Goal: Task Accomplishment & Management: Manage account settings

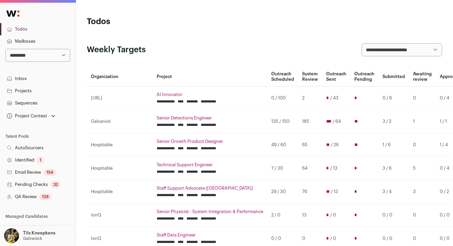
select select "*****"
click at [210, 163] on td "**********" at bounding box center [210, 168] width 115 height 23
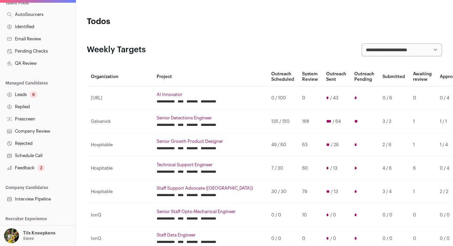
scroll to position [144, 0]
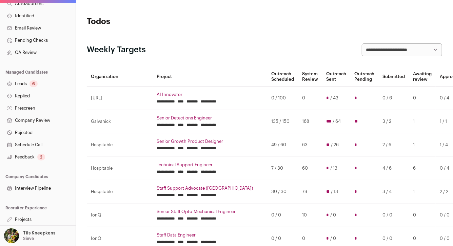
click at [43, 83] on link "Leads 6" at bounding box center [38, 84] width 76 height 12
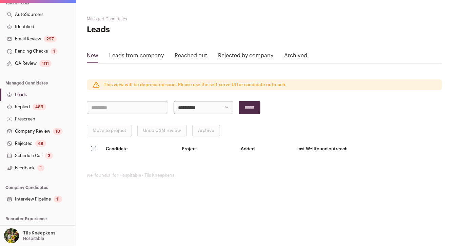
scroll to position [144, 0]
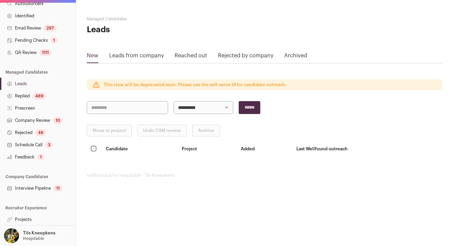
click at [39, 217] on link "Projects" at bounding box center [38, 219] width 76 height 12
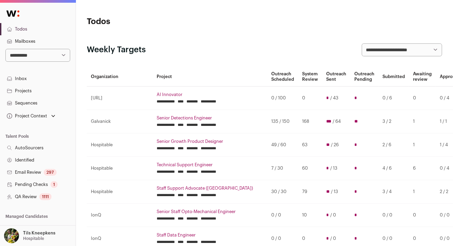
click at [63, 57] on select "**********" at bounding box center [37, 55] width 65 height 13
select select "*****"
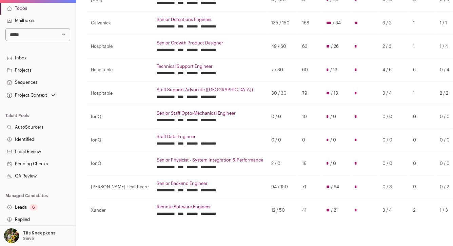
scroll to position [7, 0]
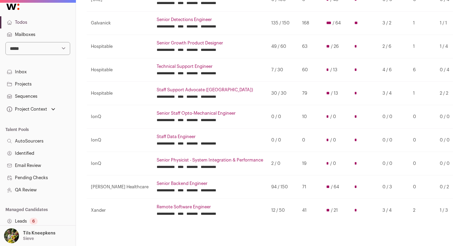
click at [33, 83] on link "Projects" at bounding box center [38, 84] width 76 height 12
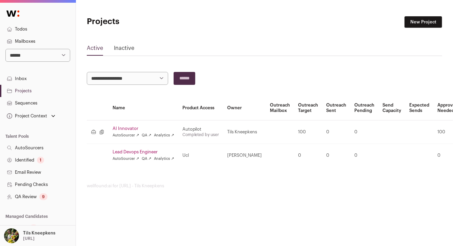
click at [44, 51] on select "**********" at bounding box center [37, 55] width 65 height 13
select select "*****"
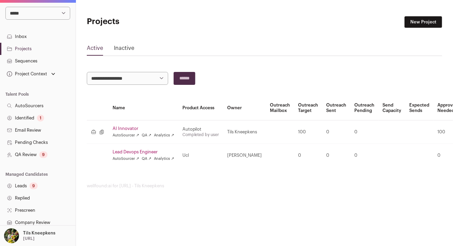
scroll to position [144, 0]
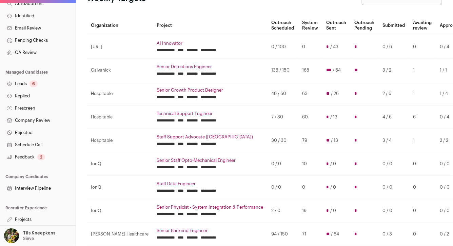
scroll to position [84, 0]
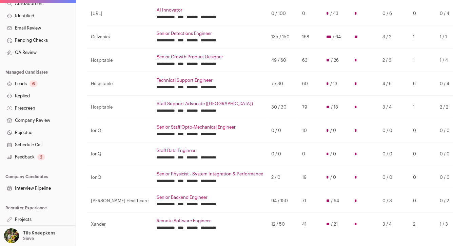
click at [32, 219] on link "Projects" at bounding box center [38, 219] width 76 height 12
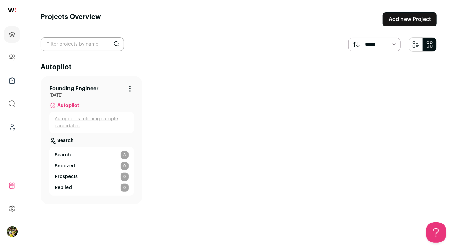
click at [82, 89] on link "Founding Engineer" at bounding box center [73, 88] width 49 height 8
click at [89, 85] on link "Founding Engineer" at bounding box center [73, 88] width 49 height 8
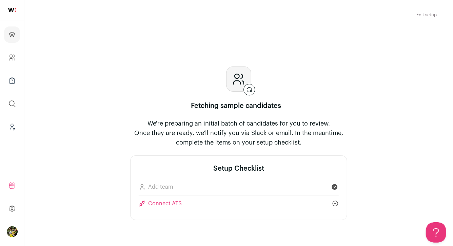
click at [202, 70] on div "Fetching sample candidates We're preparing an initial batch of candidates for y…" at bounding box center [238, 149] width 217 height 167
click at [8, 33] on icon "Projects" at bounding box center [12, 35] width 8 height 8
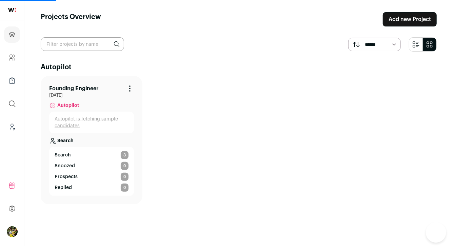
click at [66, 138] on p "Search" at bounding box center [65, 140] width 16 height 7
click at [65, 154] on span "Search" at bounding box center [63, 154] width 16 height 7
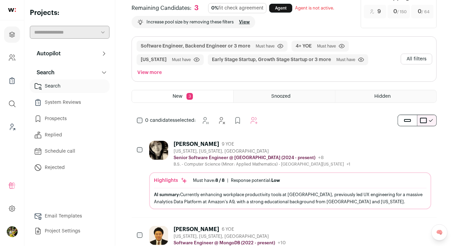
scroll to position [23, 0]
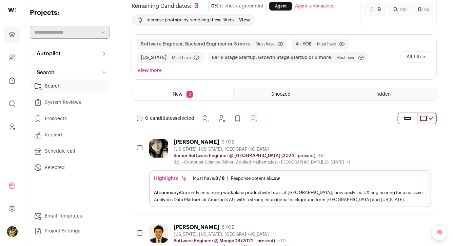
click at [412, 52] on button "All filters" at bounding box center [417, 57] width 32 height 11
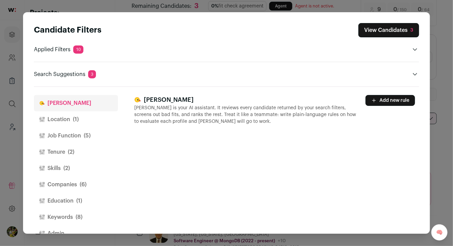
click at [79, 122] on button "Location (1)" at bounding box center [76, 119] width 84 height 16
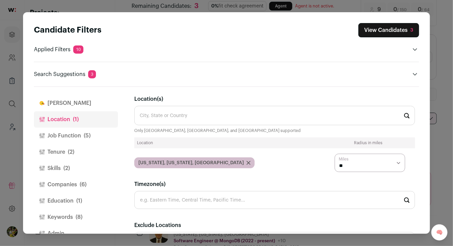
click at [79, 134] on button "Job Function (5)" at bounding box center [76, 135] width 84 height 16
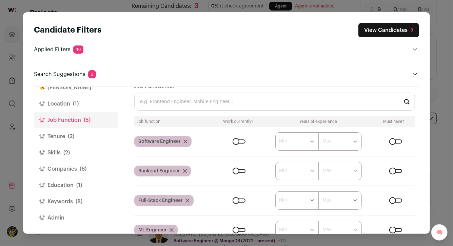
scroll to position [0, 0]
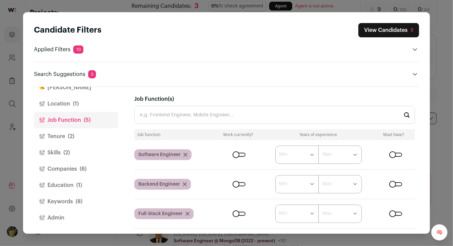
click at [66, 135] on button "Tenure (2)" at bounding box center [76, 136] width 84 height 16
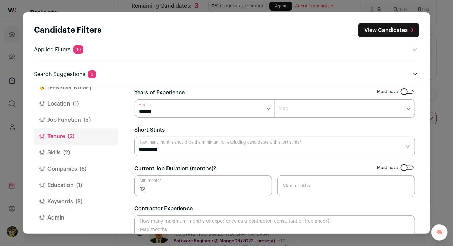
scroll to position [7, 0]
click at [89, 154] on button "Skills (2)" at bounding box center [76, 152] width 84 height 16
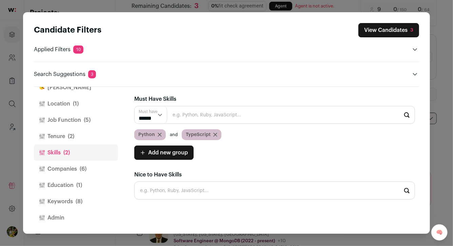
click at [86, 166] on span "(6)" at bounding box center [83, 169] width 7 height 8
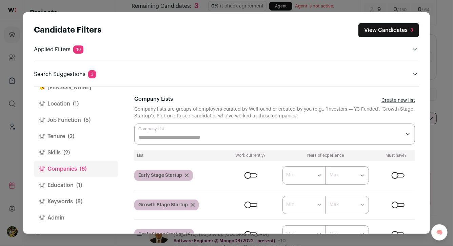
click at [84, 155] on button "Skills (2)" at bounding box center [76, 152] width 84 height 16
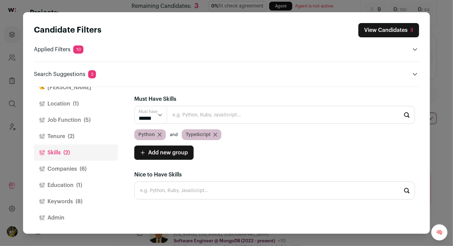
click at [84, 165] on span "(6)" at bounding box center [83, 169] width 7 height 8
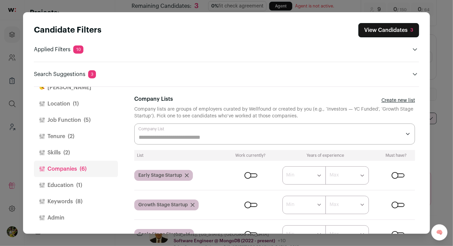
click at [84, 184] on button "Education (1)" at bounding box center [76, 185] width 84 height 16
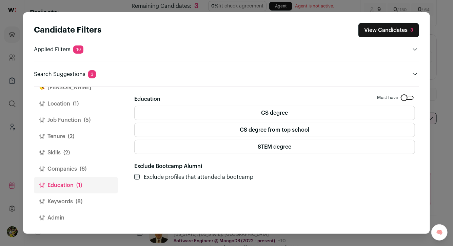
click at [182, 114] on label "CS degree" at bounding box center [274, 113] width 281 height 14
click at [179, 144] on label "STEM degree" at bounding box center [274, 147] width 281 height 14
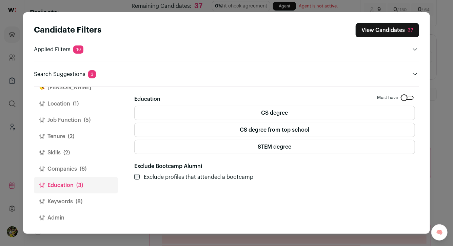
click at [89, 167] on button "Companies (6)" at bounding box center [76, 169] width 84 height 16
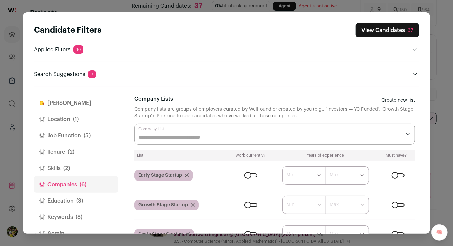
click at [77, 123] on span "(1)" at bounding box center [76, 119] width 6 height 8
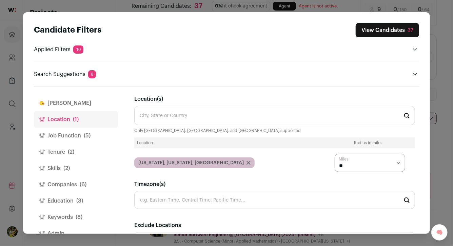
click at [77, 134] on button "Job Function (5)" at bounding box center [76, 135] width 84 height 16
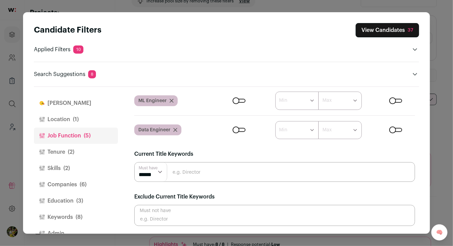
scroll to position [60, 0]
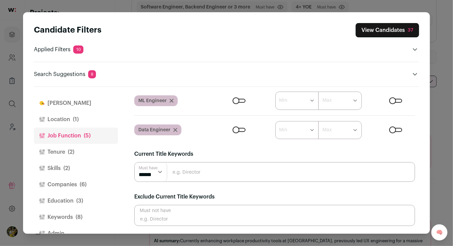
click at [180, 172] on input "Close modal via background" at bounding box center [274, 172] width 281 height 20
type input "quantitative developer"
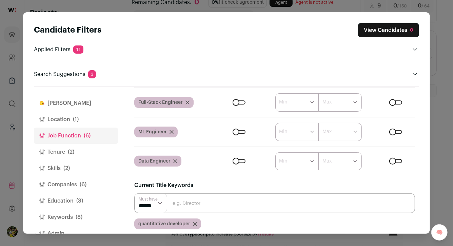
scroll to position [26, 0]
click at [160, 225] on span "quantitative developer" at bounding box center [164, 223] width 52 height 7
copy span "quantitative"
click at [194, 224] on icon "Close modal via background" at bounding box center [195, 224] width 4 height 4
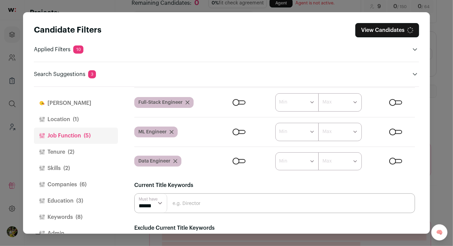
click at [197, 206] on input "Close modal via background" at bounding box center [274, 203] width 281 height 20
paste input "quantitative"
type input "quantitative"
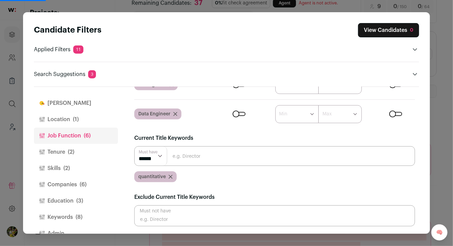
scroll to position [7, 0]
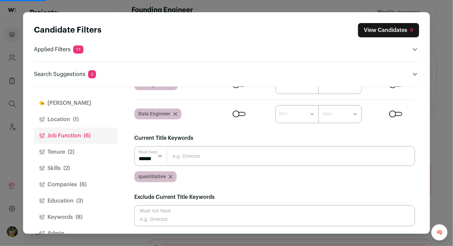
click at [82, 122] on button "Location (1)" at bounding box center [76, 119] width 84 height 16
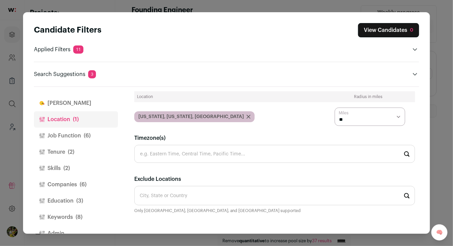
scroll to position [46, 0]
click at [82, 151] on button "Tenure (2)" at bounding box center [76, 152] width 84 height 16
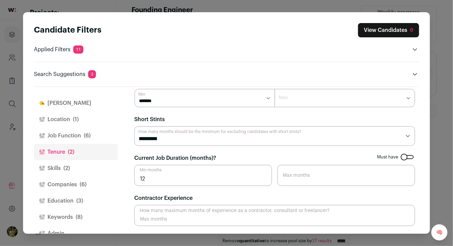
scroll to position [16, 0]
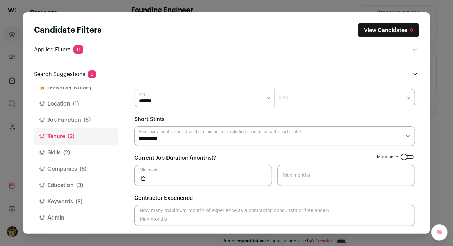
click at [83, 150] on button "Skills (2)" at bounding box center [76, 152] width 84 height 16
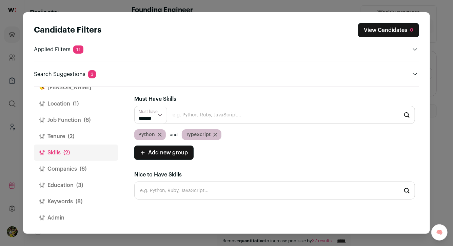
click at [215, 133] on icon "Close modal via background" at bounding box center [215, 135] width 4 height 4
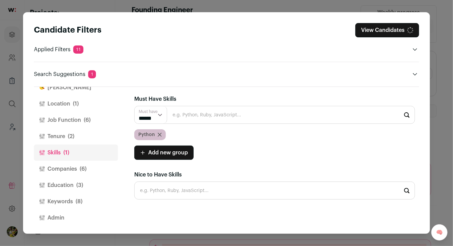
click at [187, 194] on input "Close modal via background" at bounding box center [274, 190] width 281 height 18
type input "Typescript"
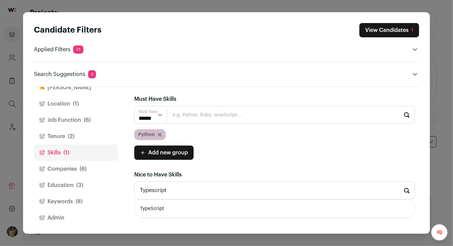
click at [368, 31] on button "View Candidates 1" at bounding box center [389, 30] width 60 height 14
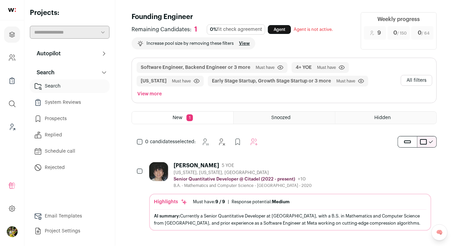
click at [325, 162] on div "Sen Huang 5 YOE New York, New York, United States Senior Quantitative Developer…" at bounding box center [290, 175] width 282 height 26
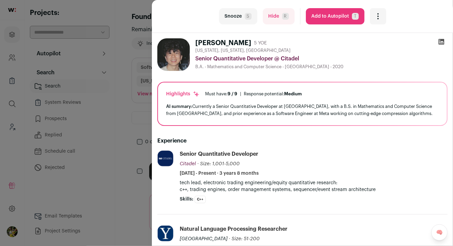
click at [343, 16] on button "Add to Autopilot T" at bounding box center [335, 16] width 59 height 16
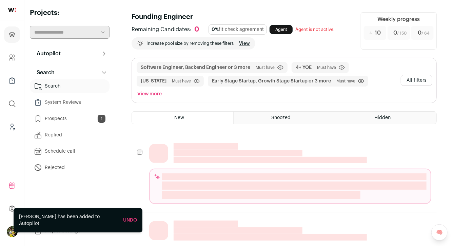
click at [416, 75] on button "All filters" at bounding box center [417, 80] width 32 height 11
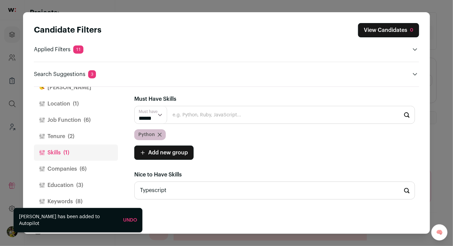
click at [170, 188] on input "Typescript" at bounding box center [274, 190] width 281 height 18
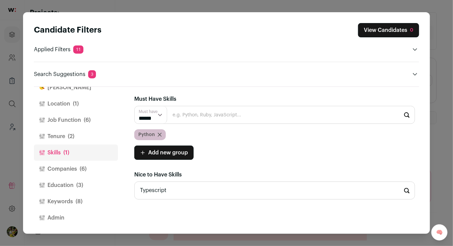
click at [170, 188] on input "Typescript" at bounding box center [274, 190] width 281 height 18
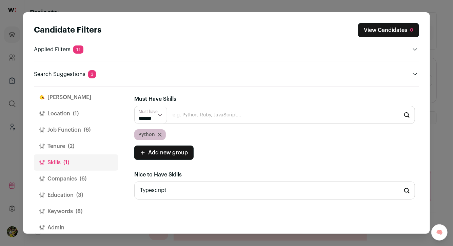
click at [159, 191] on input "Typescript" at bounding box center [274, 190] width 281 height 18
click at [80, 123] on button "Job Function (6)" at bounding box center [76, 130] width 84 height 16
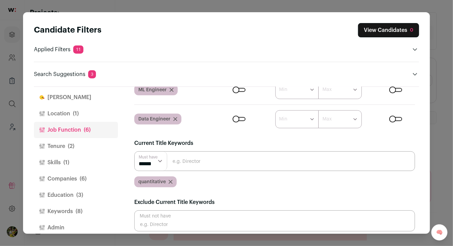
scroll to position [158, 0]
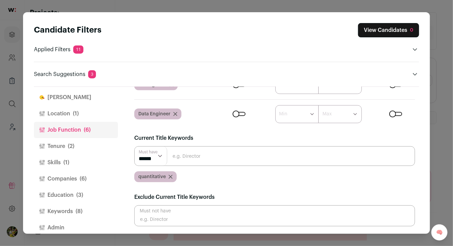
click at [169, 176] on icon "Close modal via background" at bounding box center [170, 176] width 3 height 3
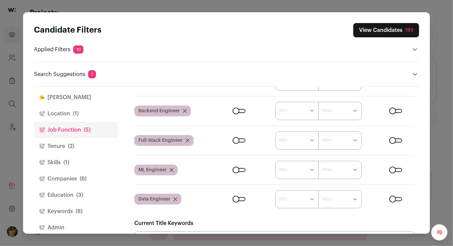
scroll to position [20, 0]
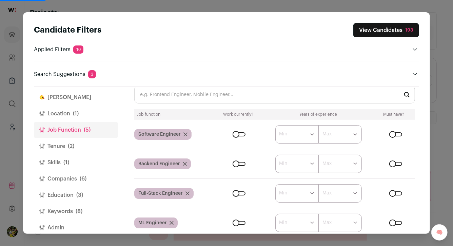
click at [67, 110] on button "Location (1)" at bounding box center [76, 113] width 84 height 16
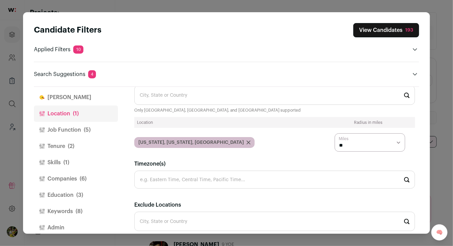
scroll to position [16, 0]
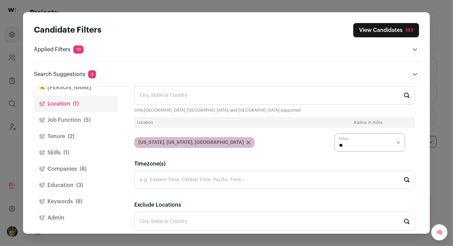
click at [84, 198] on button "Keywords (8)" at bounding box center [76, 201] width 84 height 16
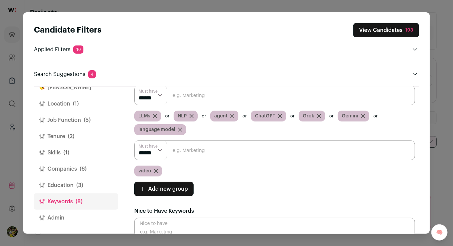
click at [85, 182] on button "Education (3)" at bounding box center [76, 185] width 84 height 16
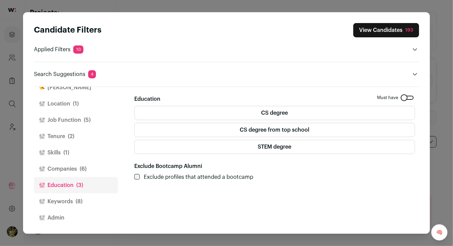
scroll to position [0, 0]
click at [162, 148] on label "STEM degree" at bounding box center [274, 147] width 281 height 14
click at [93, 198] on button "Keywords (8)" at bounding box center [76, 201] width 84 height 16
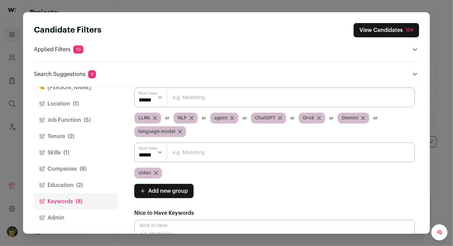
scroll to position [21, 0]
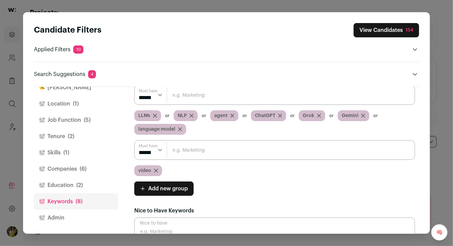
click at [377, 28] on button "View Candidates 154" at bounding box center [385, 30] width 65 height 14
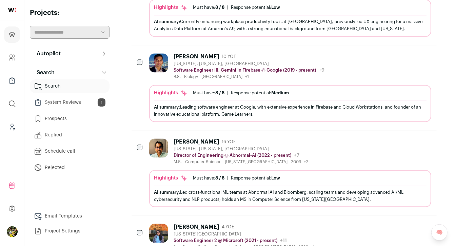
scroll to position [631, 0]
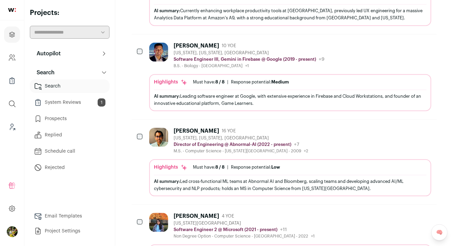
click at [340, 52] on div "Ravel Charles 10 YOE New York, New York, United States Software Engineer III, G…" at bounding box center [290, 55] width 282 height 26
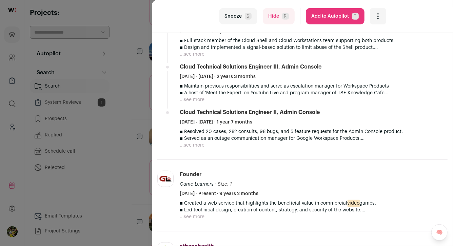
scroll to position [224, 0]
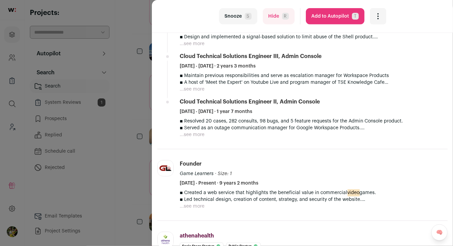
click at [198, 86] on button "...see more" at bounding box center [192, 89] width 25 height 7
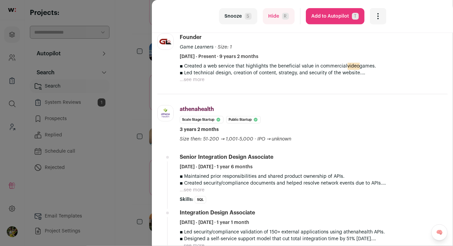
scroll to position [359, 0]
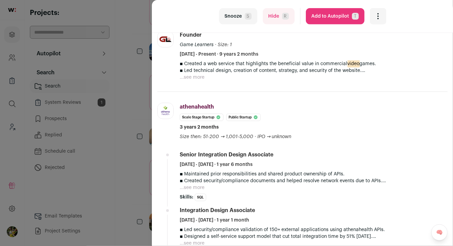
click at [198, 76] on button "...see more" at bounding box center [192, 77] width 25 height 7
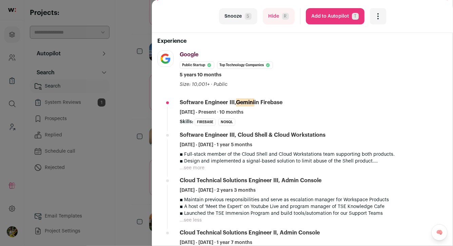
scroll to position [0, 0]
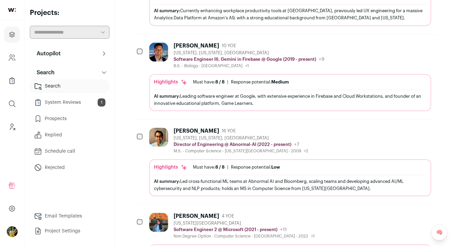
click at [425, 41] on icon "Add to Prospects" at bounding box center [425, 45] width 8 height 8
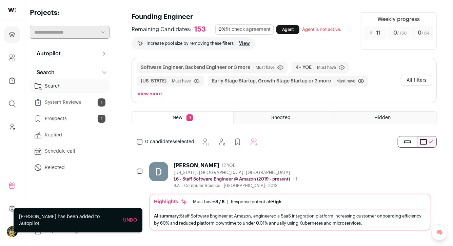
click at [417, 76] on button "All filters" at bounding box center [417, 80] width 32 height 11
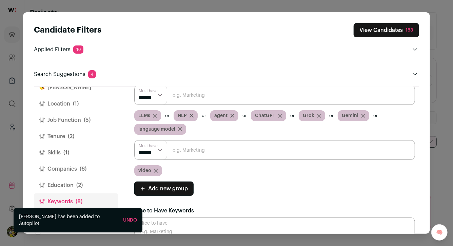
click at [90, 117] on button "Job Function (5)" at bounding box center [76, 120] width 84 height 16
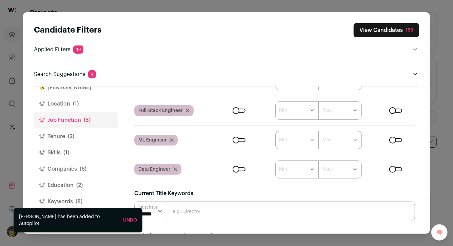
scroll to position [142, 0]
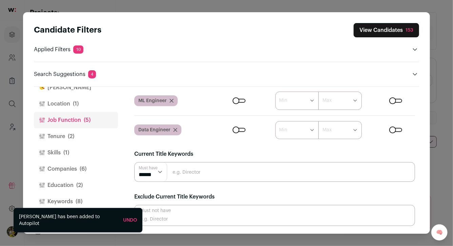
click at [80, 167] on span "(6)" at bounding box center [83, 169] width 7 height 8
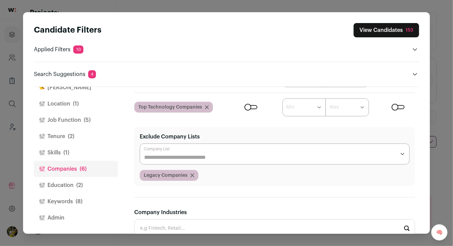
scroll to position [108, 0]
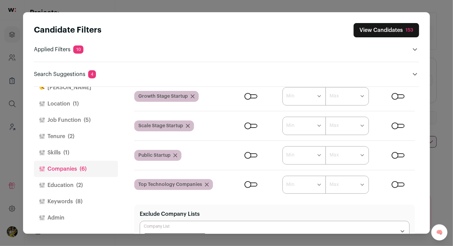
click at [255, 185] on div "Close modal via background" at bounding box center [250, 184] width 13 height 4
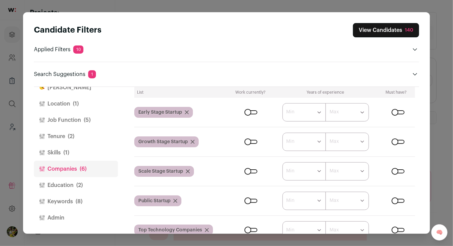
click at [61, 184] on button "Education (2)" at bounding box center [76, 185] width 84 height 16
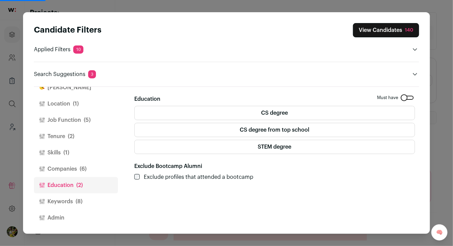
click at [67, 195] on button "Keywords (8)" at bounding box center [76, 201] width 84 height 16
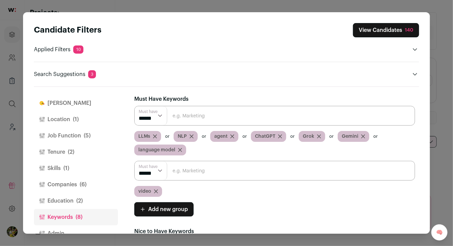
click at [81, 153] on button "Tenure (2)" at bounding box center [76, 152] width 84 height 16
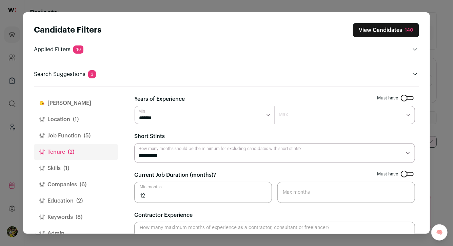
click at [81, 139] on button "Job Function (5)" at bounding box center [76, 135] width 84 height 16
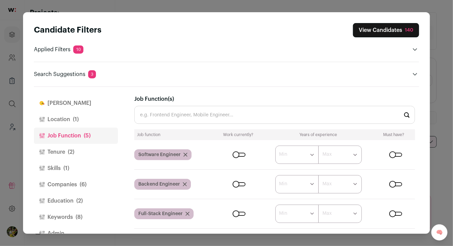
click at [77, 120] on span "(1)" at bounding box center [76, 119] width 6 height 8
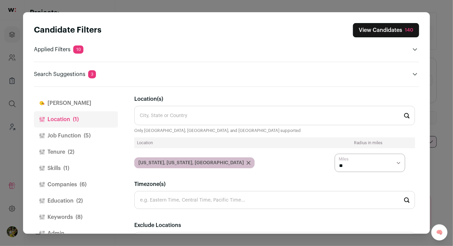
click at [75, 151] on button "Tenure (2)" at bounding box center [76, 152] width 84 height 16
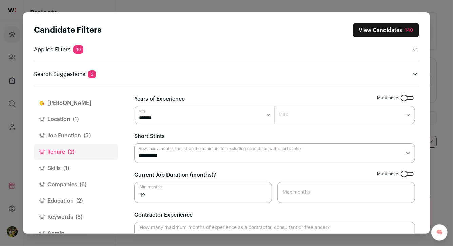
scroll to position [1, 0]
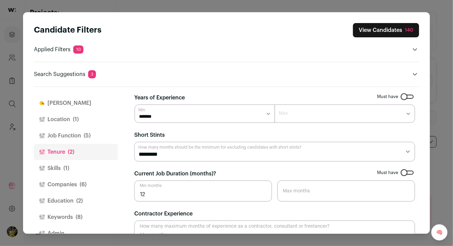
click at [304, 108] on select "******* ******* ******* ******* ******* ******** ******** ******** ******** ***…" at bounding box center [345, 113] width 140 height 18
select select "**"
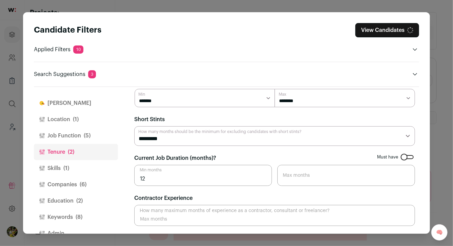
click at [265, 137] on select "********* ******** ******* ******** ******** ******** ******** ******** *******…" at bounding box center [274, 136] width 281 height 20
select select "*"
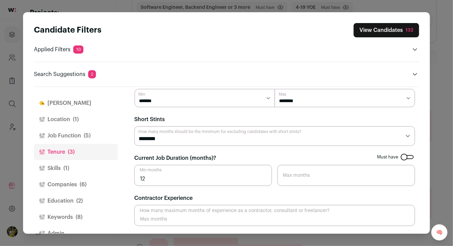
click at [375, 28] on button "View Candidates 132" at bounding box center [385, 30] width 65 height 14
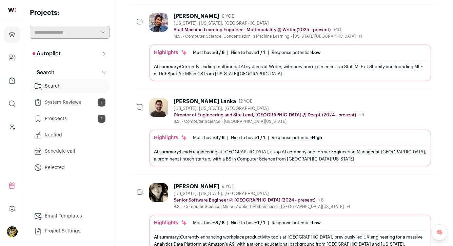
scroll to position [321, 0]
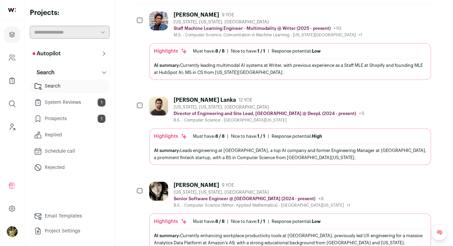
click at [283, 62] on div "AI summary: Currently leading multimodal AI systems at Writer, with previous ex…" at bounding box center [290, 69] width 272 height 14
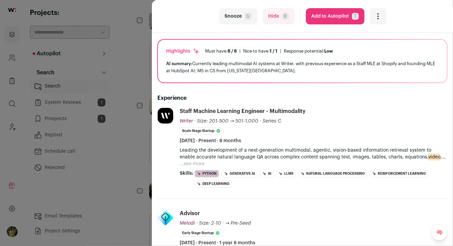
scroll to position [59, 0]
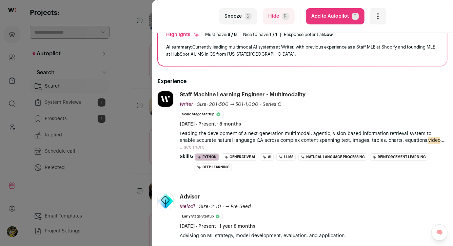
click at [191, 147] on button "...see more" at bounding box center [192, 147] width 25 height 7
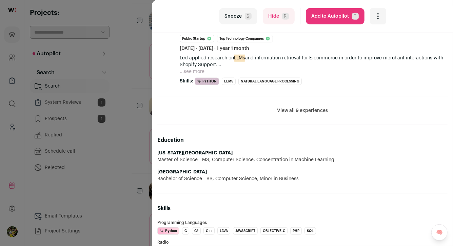
scroll to position [333, 0]
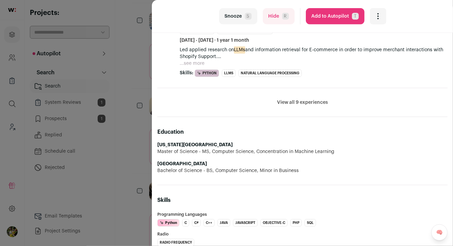
click at [198, 64] on button "...see more" at bounding box center [192, 63] width 25 height 7
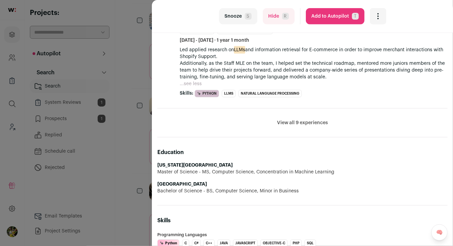
click at [282, 122] on button "View all 9 experiences" at bounding box center [302, 122] width 51 height 7
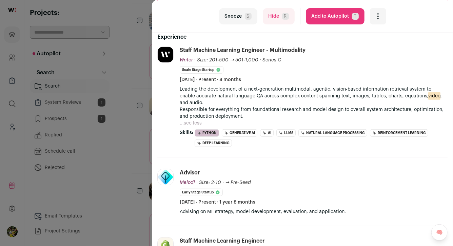
scroll to position [33, 0]
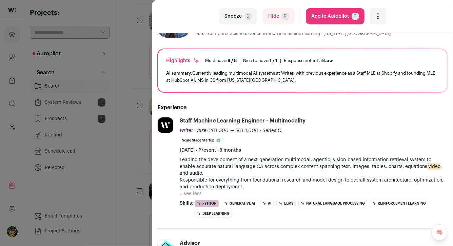
click at [145, 135] on div "last Snooze S Hide R Add to Autopilot T More actions Report a Problem Report th…" at bounding box center [226, 123] width 453 height 246
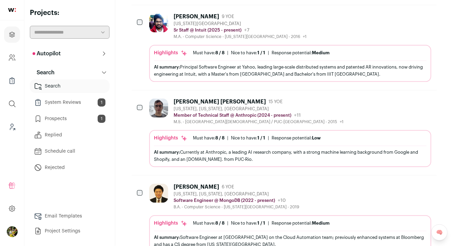
scroll to position [749, 0]
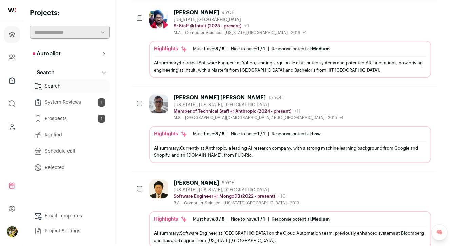
click at [172, 141] on div "AI summary: Currently at Anthropic, a leading AI research company, with a stron…" at bounding box center [290, 151] width 272 height 20
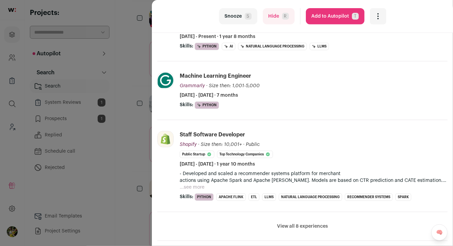
scroll to position [147, 0]
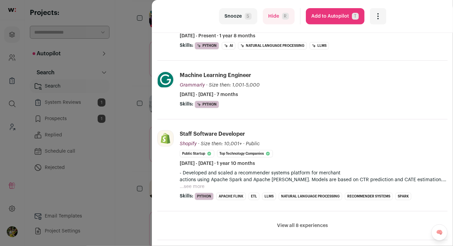
click at [199, 186] on button "...see more" at bounding box center [192, 186] width 25 height 7
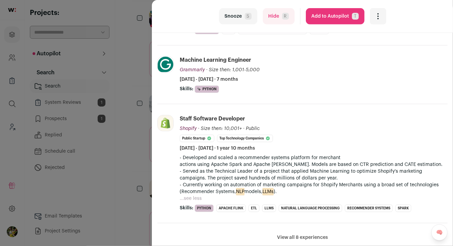
scroll to position [203, 0]
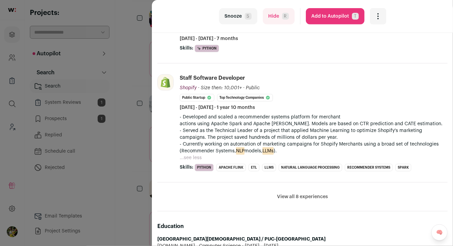
click at [140, 159] on div "last Snooze S Hide R Add to Autopilot T More actions Report a Problem Report th…" at bounding box center [226, 123] width 453 height 246
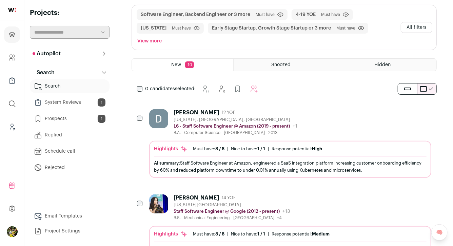
scroll to position [0, 0]
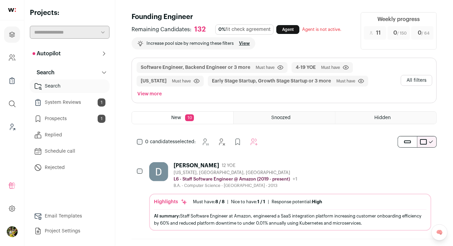
click at [98, 50] on button "Autopilot" at bounding box center [70, 54] width 80 height 14
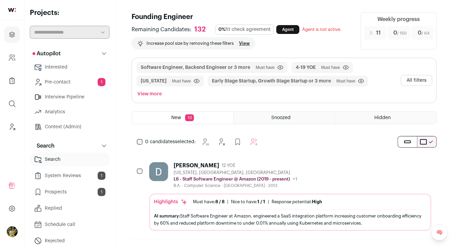
click at [163, 89] on button "View more" at bounding box center [149, 93] width 27 height 9
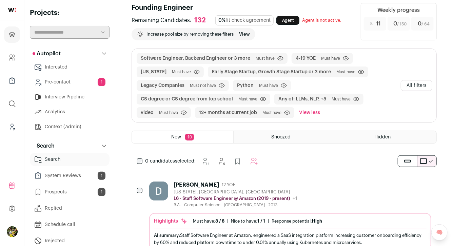
scroll to position [18, 0]
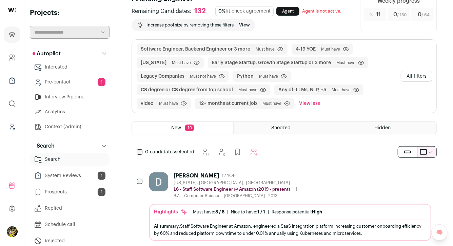
click at [412, 75] on button "All filters" at bounding box center [417, 76] width 32 height 11
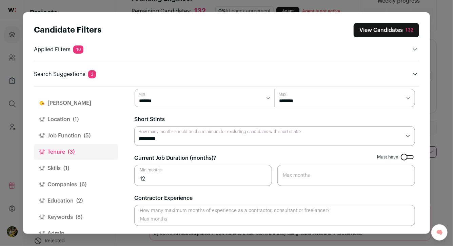
click at [302, 134] on select "********* ******** ******* ******** ******** ******** ******** ******** *******…" at bounding box center [274, 136] width 281 height 20
select select "**"
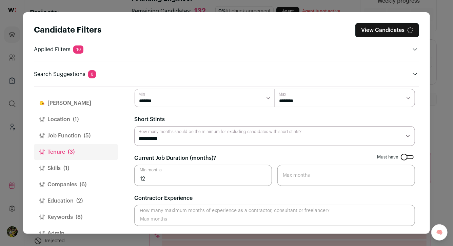
click at [161, 182] on input "12" at bounding box center [203, 175] width 138 height 21
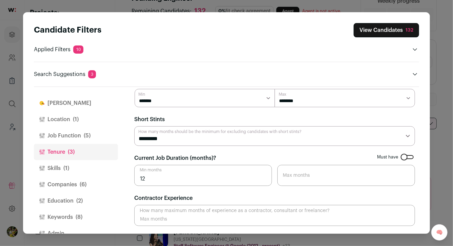
click at [86, 182] on span "(6)" at bounding box center [83, 184] width 7 height 8
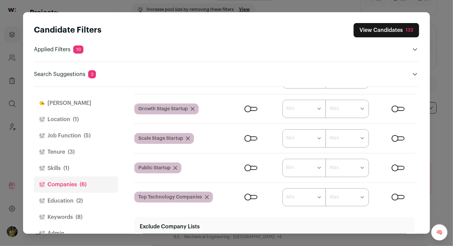
scroll to position [16, 0]
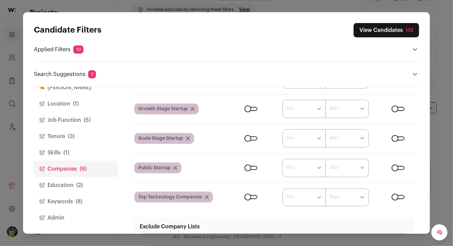
click at [81, 179] on button "Education (2)" at bounding box center [76, 185] width 84 height 16
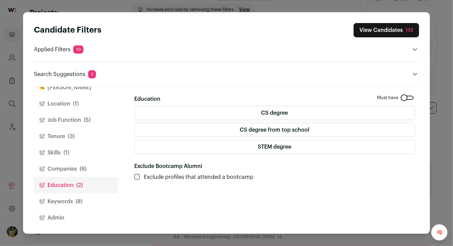
scroll to position [0, 0]
click at [77, 193] on button "Keywords (8)" at bounding box center [76, 201] width 84 height 16
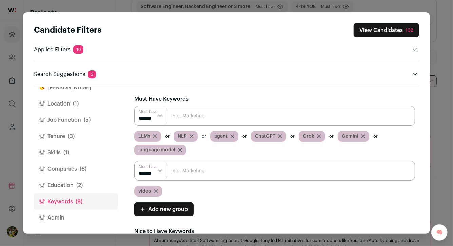
scroll to position [33, 0]
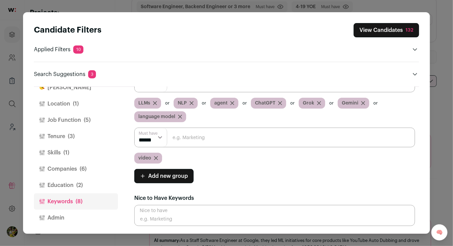
click at [78, 184] on span "(2)" at bounding box center [79, 185] width 6 height 8
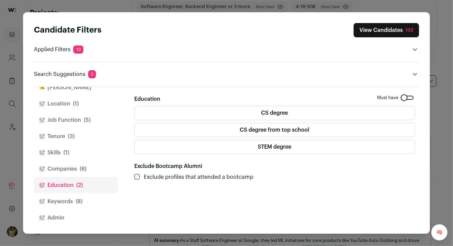
click at [77, 164] on button "Companies (6)" at bounding box center [76, 169] width 84 height 16
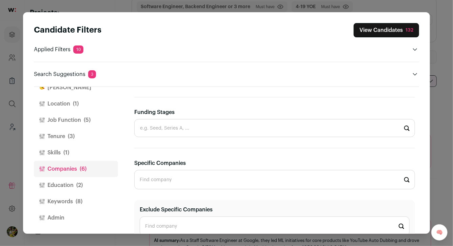
scroll to position [402, 0]
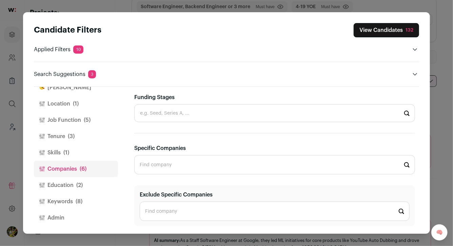
click at [72, 151] on button "Skills (1)" at bounding box center [76, 152] width 84 height 16
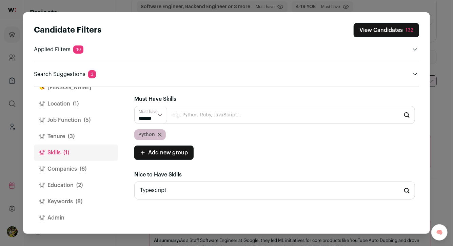
click at [159, 134] on icon "Close modal via background" at bounding box center [159, 134] width 3 height 3
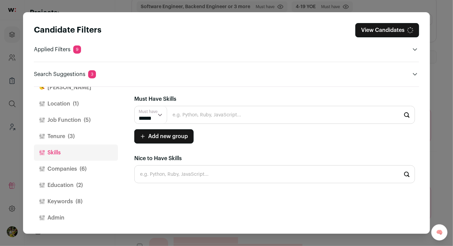
click at [67, 197] on button "Keywords (8)" at bounding box center [76, 201] width 84 height 16
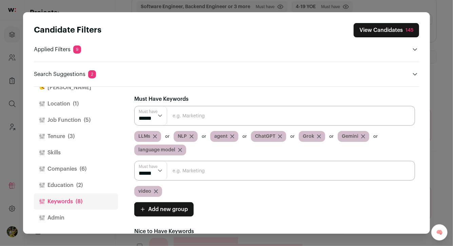
click at [168, 205] on span "Add new group" at bounding box center [168, 209] width 40 height 8
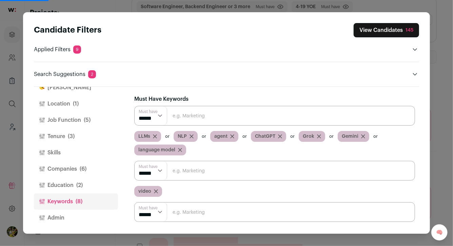
click at [177, 210] on input "Close modal via background" at bounding box center [274, 212] width 281 height 20
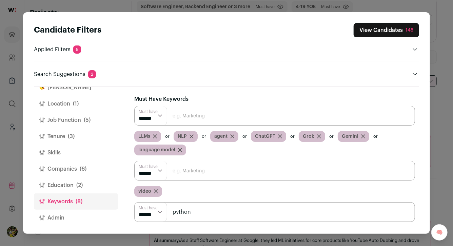
type input "python"
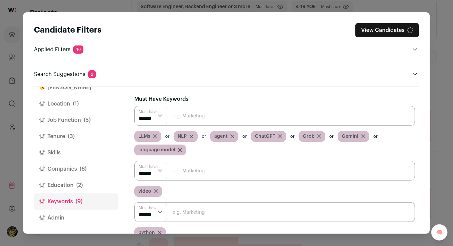
scroll to position [64, 0]
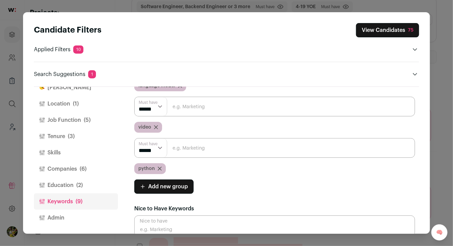
click at [180, 149] on input "Close modal via background" at bounding box center [274, 148] width 281 height 20
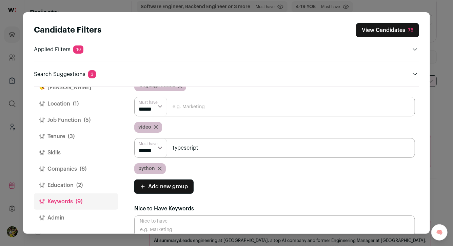
type input "typescript"
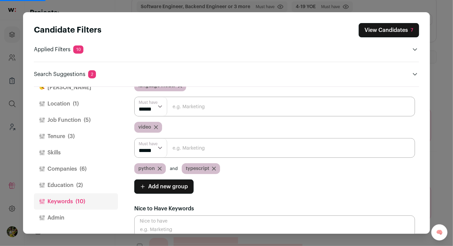
click at [387, 37] on button "View Candidates 7" at bounding box center [389, 30] width 60 height 14
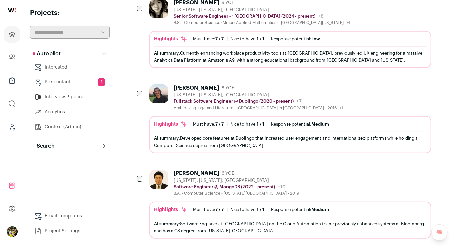
scroll to position [173, 0]
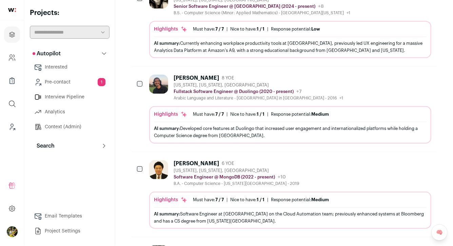
click at [325, 79] on div "Aamir Azhar 8 YOE New York, New York, United States Fullstack Software Engineer…" at bounding box center [290, 88] width 282 height 26
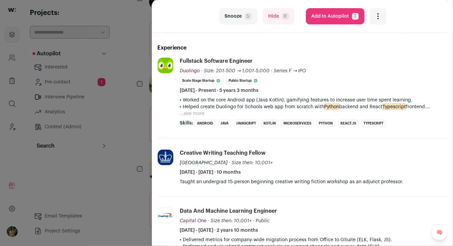
scroll to position [104, 0]
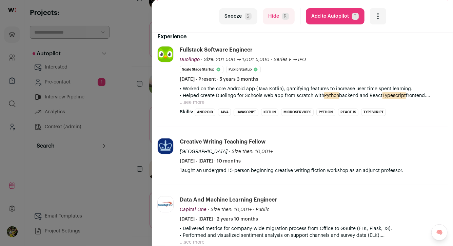
click at [201, 101] on button "...see more" at bounding box center [192, 102] width 25 height 7
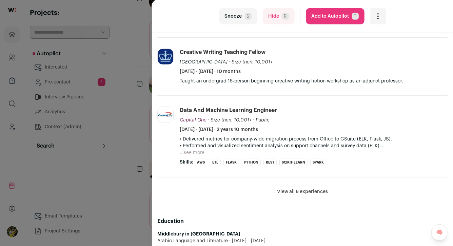
scroll to position [186, 0]
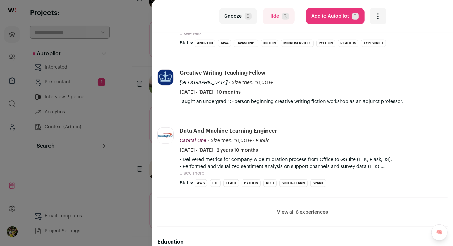
click at [295, 212] on button "View all 6 experiences" at bounding box center [302, 212] width 51 height 7
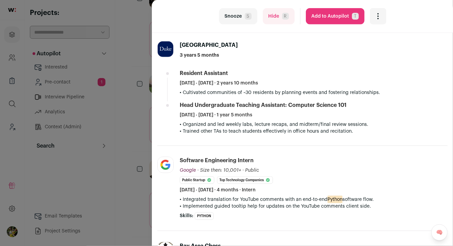
scroll to position [359, 0]
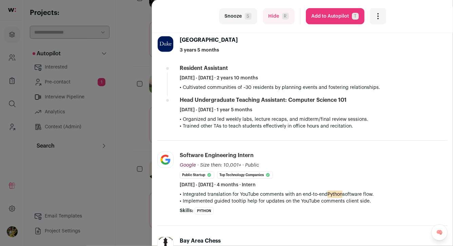
click at [342, 17] on button "Add to Autopilot T" at bounding box center [335, 16] width 59 height 16
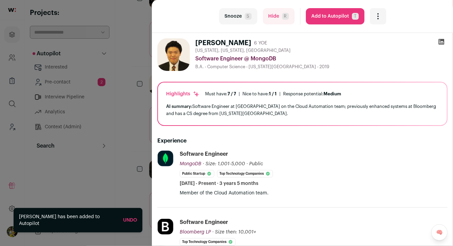
click at [126, 106] on div "last Snooze S Hide R Add to Autopilot T More actions Report a Problem Report th…" at bounding box center [226, 123] width 453 height 246
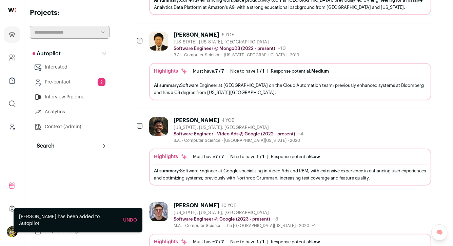
scroll to position [244, 0]
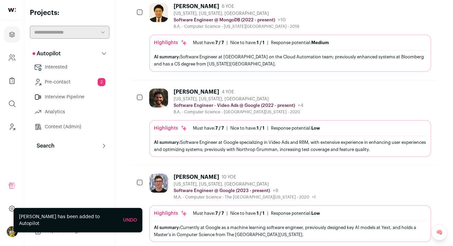
click at [189, 103] on div "Jason Mathew 4 YOE New York, New York, United States Software Engineer - Video …" at bounding box center [290, 122] width 282 height 68
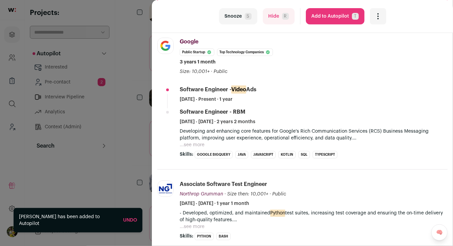
scroll to position [176, 0]
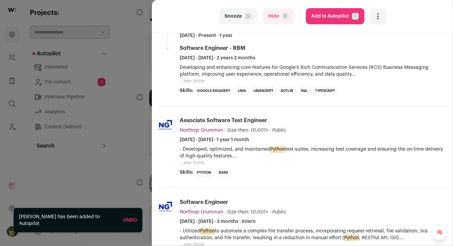
click at [129, 130] on div "last Snooze S Hide R Add to Autopilot T More actions Report a Problem Report th…" at bounding box center [226, 123] width 453 height 246
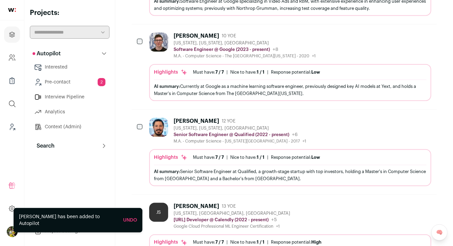
scroll to position [400, 0]
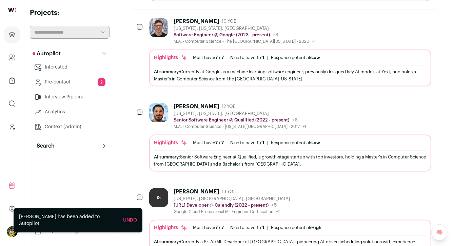
click at [223, 119] on div "Daniel Rotar 12 YOE New York, New York, United States Senior Software Engineer …" at bounding box center [290, 137] width 282 height 68
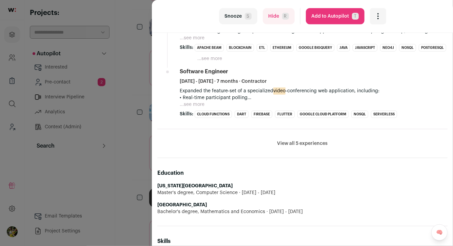
scroll to position [366, 0]
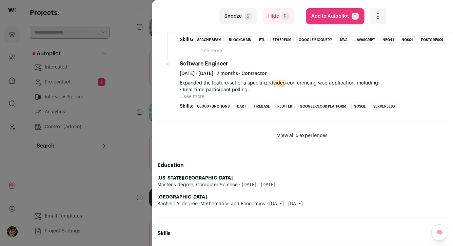
click at [286, 137] on button "View all 5 experiences" at bounding box center [302, 135] width 50 height 7
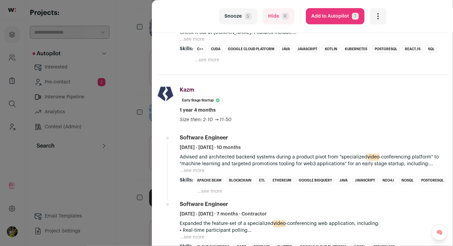
scroll to position [225, 0]
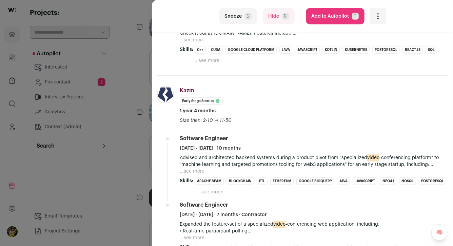
click at [195, 168] on button "...see more" at bounding box center [192, 171] width 25 height 7
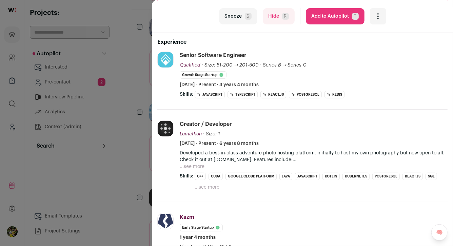
scroll to position [129, 0]
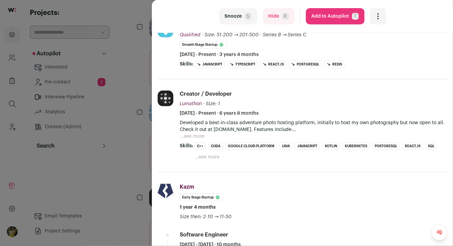
click at [197, 138] on button "...see more" at bounding box center [192, 136] width 25 height 7
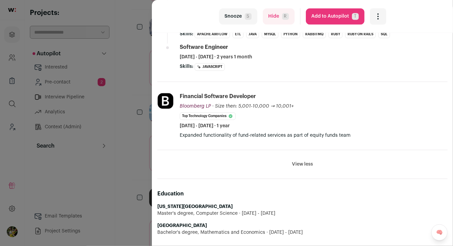
scroll to position [671, 0]
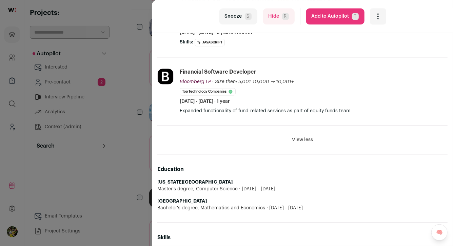
click at [322, 21] on button "Add to Autopilot T" at bounding box center [335, 16] width 59 height 16
click at [139, 130] on div "last Snooze S Hide R Add to Autopilot T More actions Report a Problem Report th…" at bounding box center [226, 123] width 453 height 246
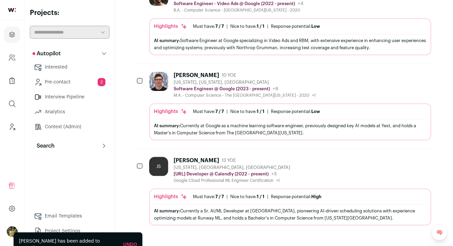
scroll to position [332, 0]
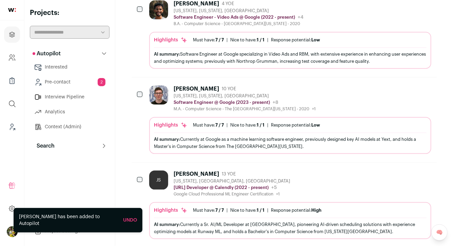
click at [377, 175] on div "JS James S 13 YOE New York, NY, USA Sr.AI/ML Developer @ Calendly (2022 - prese…" at bounding box center [290, 183] width 282 height 26
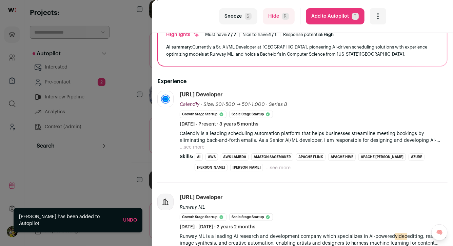
scroll to position [86, 0]
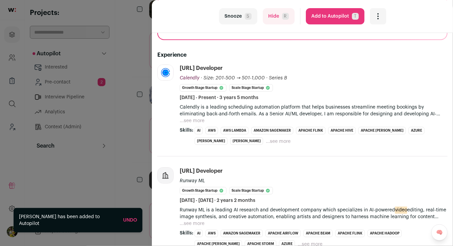
click at [197, 117] on button "...see more" at bounding box center [192, 120] width 25 height 7
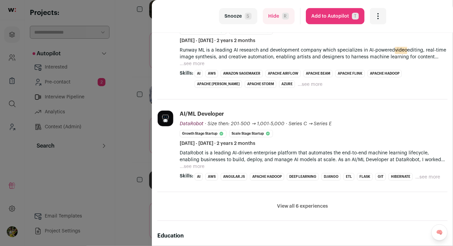
scroll to position [512, 0]
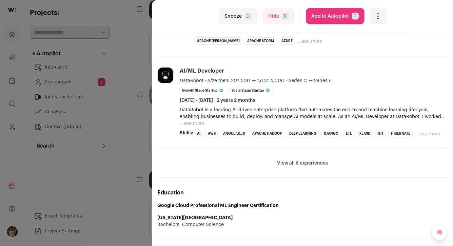
click at [139, 158] on div "last Snooze S Hide R Add to Autopilot T More actions Report a Problem Report th…" at bounding box center [226, 123] width 453 height 246
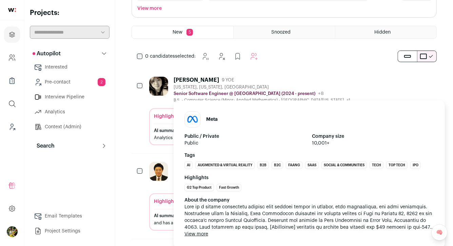
scroll to position [94, 0]
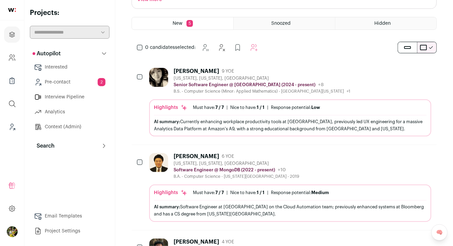
click at [188, 76] on div "New York, New York, United States" at bounding box center [262, 78] width 177 height 5
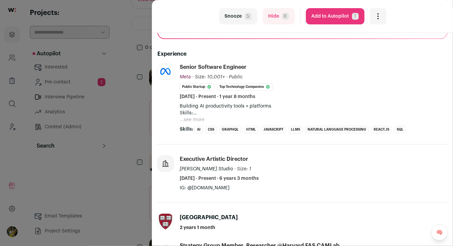
scroll to position [115, 0]
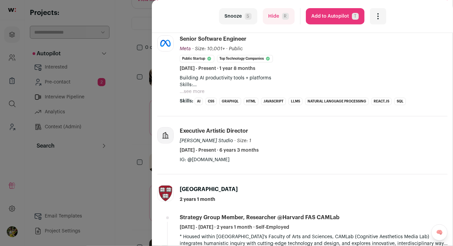
click at [194, 91] on button "...see more" at bounding box center [192, 91] width 25 height 7
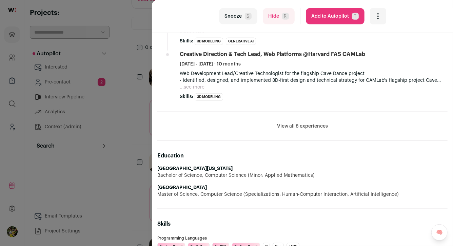
scroll to position [367, 0]
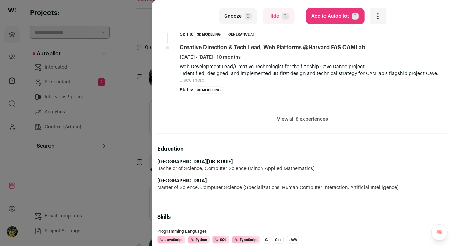
click at [296, 120] on button "View all 8 experiences" at bounding box center [302, 119] width 51 height 7
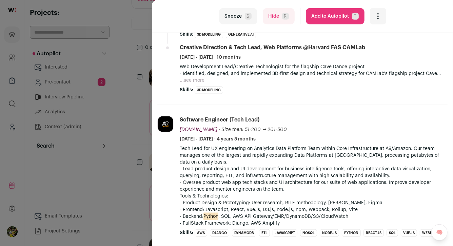
click at [329, 19] on button "Add to Autopilot T" at bounding box center [335, 16] width 59 height 16
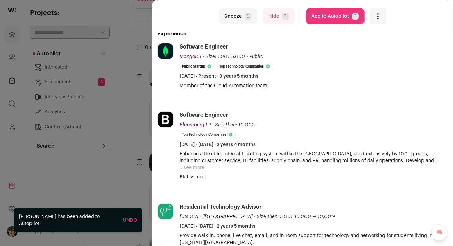
scroll to position [129, 0]
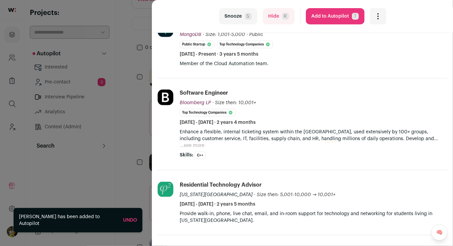
click at [195, 144] on button "...see more" at bounding box center [192, 145] width 25 height 7
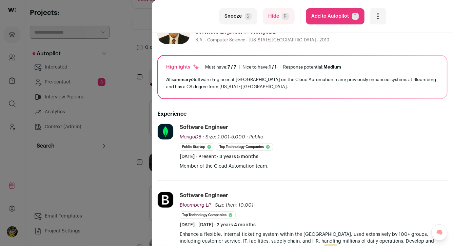
scroll to position [0, 0]
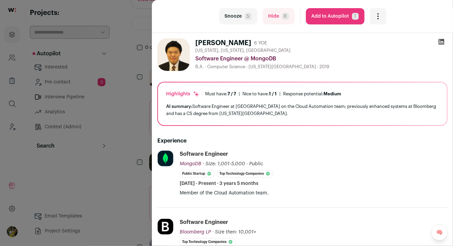
click at [271, 20] on button "Hide R" at bounding box center [279, 16] width 32 height 16
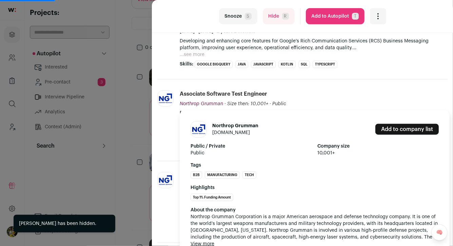
scroll to position [163, 0]
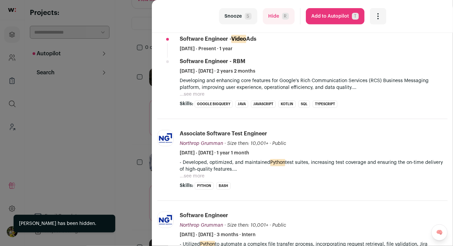
click at [194, 95] on button "...see more" at bounding box center [192, 94] width 25 height 7
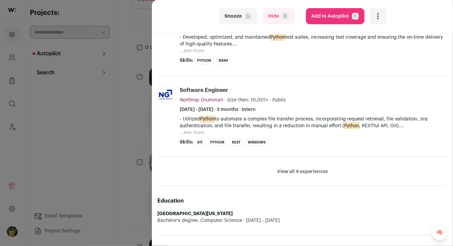
scroll to position [436, 0]
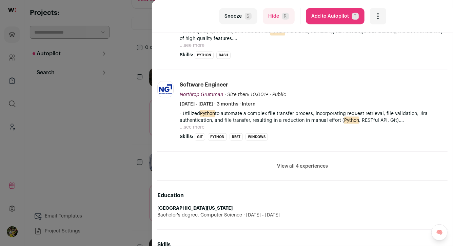
click at [341, 16] on button "Add to Autopilot T" at bounding box center [335, 16] width 59 height 16
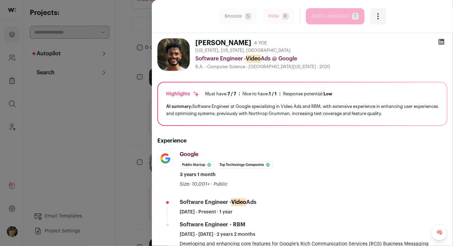
scroll to position [77, 0]
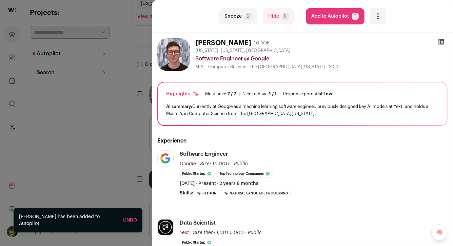
click at [141, 96] on div "last Snooze S Hide R Add to Autopilot T More actions Report a Problem Report th…" at bounding box center [226, 123] width 453 height 246
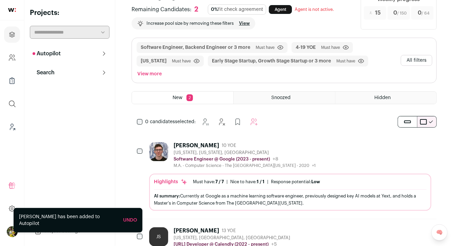
scroll to position [0, 0]
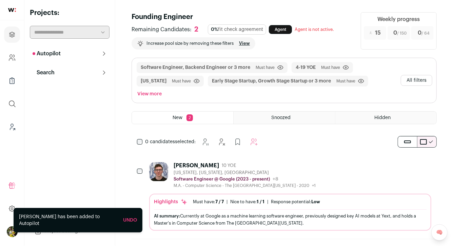
click at [411, 75] on button "All filters" at bounding box center [417, 80] width 32 height 11
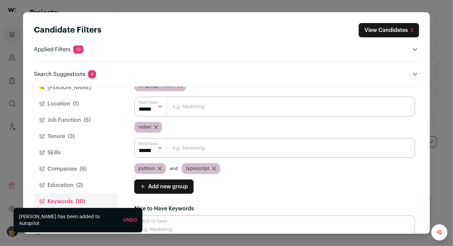
scroll to position [74, 0]
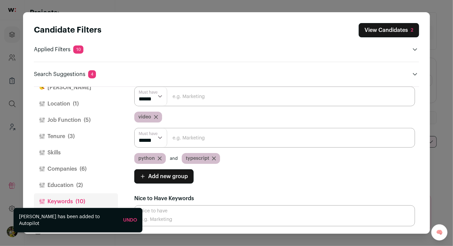
click at [155, 117] on icon "Close modal via background" at bounding box center [155, 116] width 3 height 3
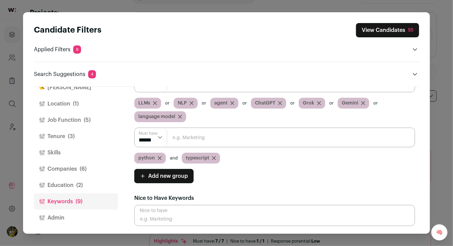
scroll to position [46, 0]
click at [377, 34] on button "View Candidates 55" at bounding box center [387, 30] width 63 height 14
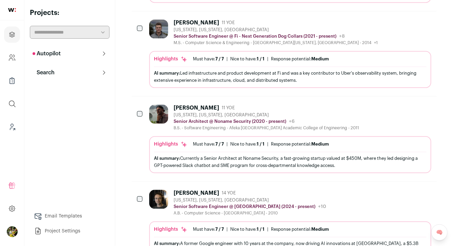
scroll to position [808, 0]
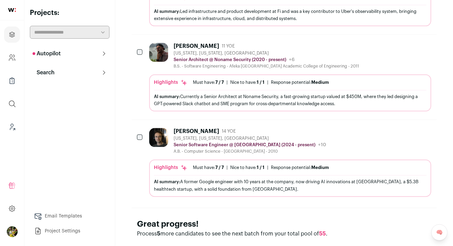
click at [92, 53] on button "Autopilot" at bounding box center [70, 54] width 80 height 14
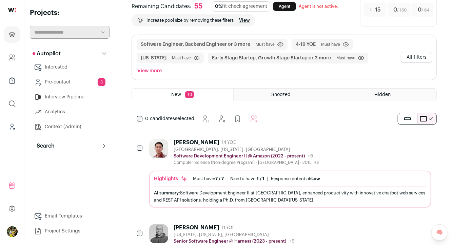
scroll to position [0, 0]
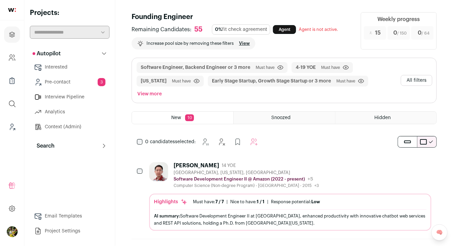
click at [93, 79] on link "Pre-contact 3" at bounding box center [70, 82] width 80 height 14
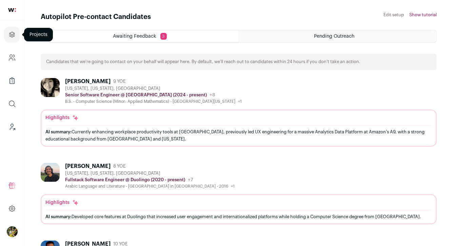
click at [13, 33] on icon "Projects" at bounding box center [12, 35] width 8 height 8
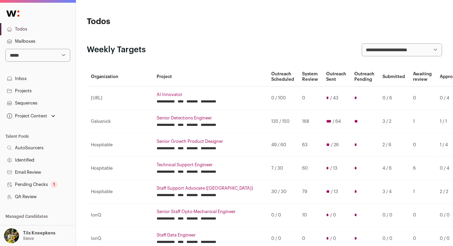
click at [58, 55] on select "**********" at bounding box center [37, 55] width 65 height 13
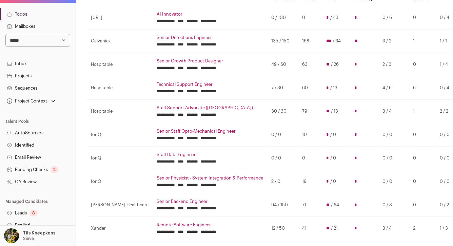
scroll to position [35, 0]
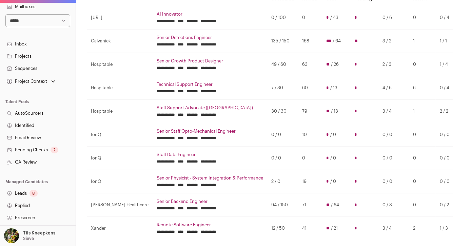
click at [40, 194] on link "Leads 8" at bounding box center [38, 193] width 76 height 12
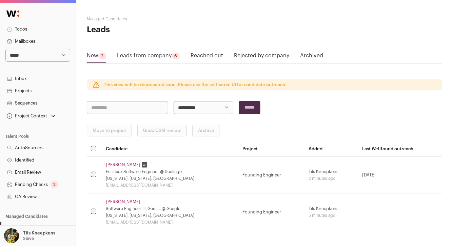
click at [245, 53] on link "Rejected by company" at bounding box center [261, 57] width 55 height 11
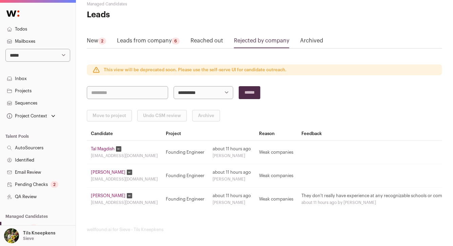
scroll to position [17, 0]
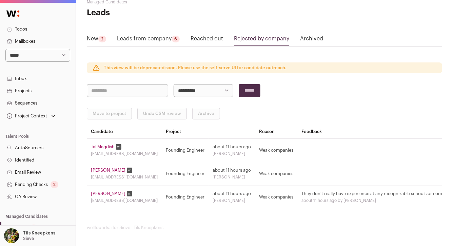
click at [104, 148] on link "Tal Magdish" at bounding box center [103, 146] width 24 height 5
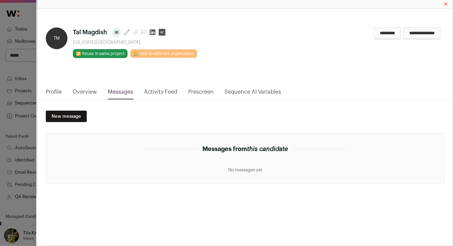
click at [82, 93] on link "Overview" at bounding box center [85, 94] width 24 height 12
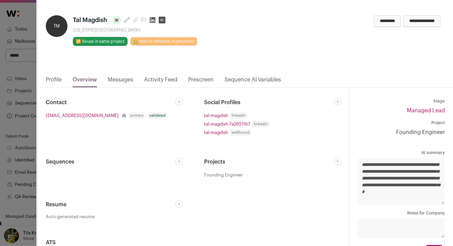
scroll to position [34, 0]
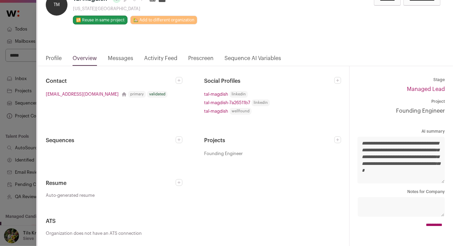
click at [55, 57] on link "Profile" at bounding box center [54, 60] width 16 height 12
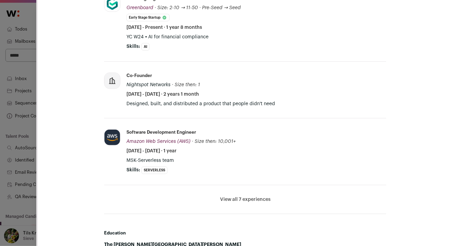
scroll to position [234, 0]
click at [239, 196] on button "View all 7 experiences" at bounding box center [245, 199] width 50 height 7
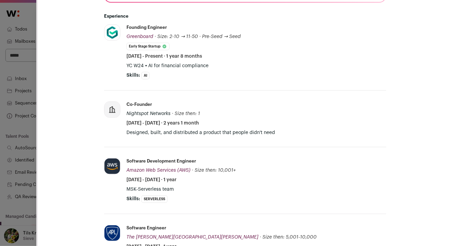
scroll to position [177, 0]
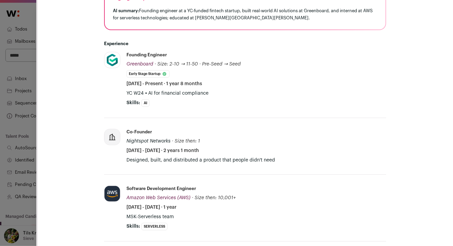
click at [23, 105] on div "**********" at bounding box center [226, 123] width 453 height 246
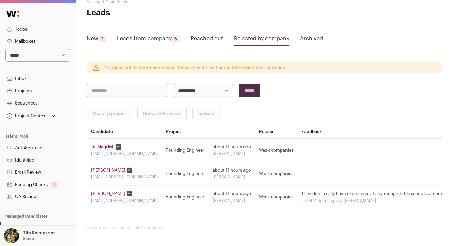
click at [109, 167] on link "Donald Price" at bounding box center [108, 169] width 35 height 5
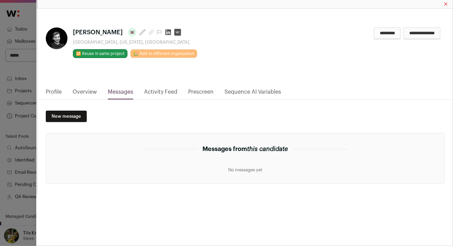
click at [90, 95] on link "Overview" at bounding box center [85, 94] width 24 height 12
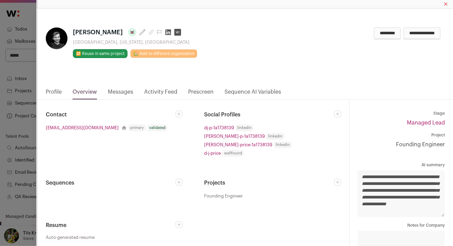
click at [29, 99] on div "**********" at bounding box center [226, 123] width 453 height 246
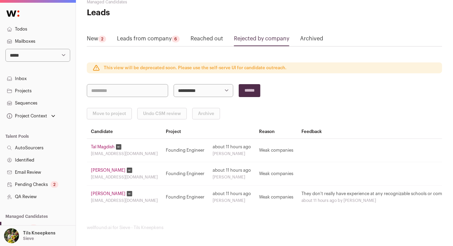
click at [109, 169] on link "Donald Price" at bounding box center [108, 169] width 35 height 5
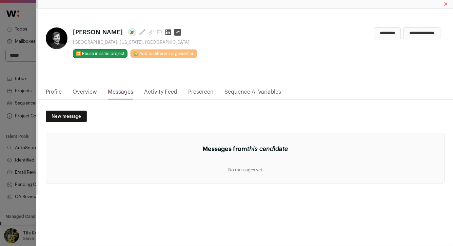
click at [55, 92] on link "Profile" at bounding box center [54, 94] width 16 height 12
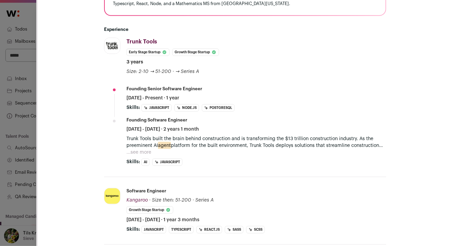
scroll to position [228, 0]
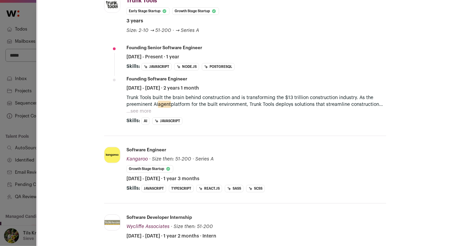
click at [136, 109] on button "...see more" at bounding box center [138, 111] width 25 height 7
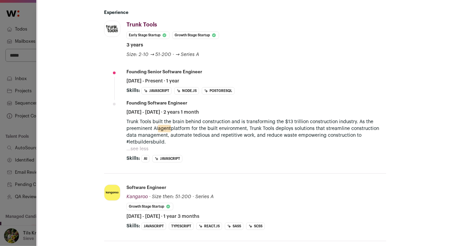
scroll to position [204, 0]
click at [28, 129] on div "**********" at bounding box center [226, 123] width 453 height 246
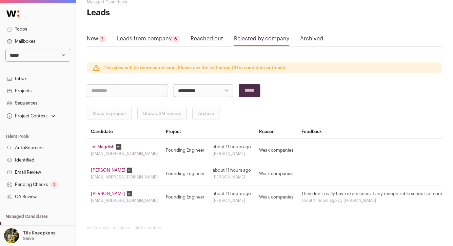
click at [103, 192] on link "Benny Tan" at bounding box center [108, 193] width 35 height 5
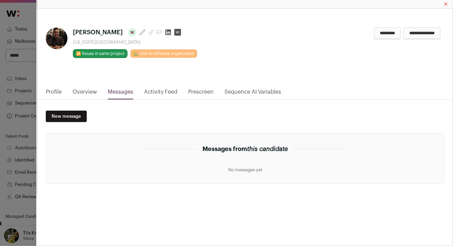
click at [86, 93] on link "Overview" at bounding box center [85, 94] width 24 height 12
click at [50, 90] on link "Profile" at bounding box center [54, 94] width 16 height 12
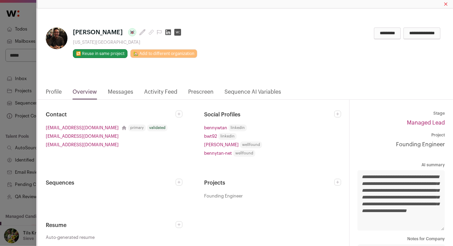
click at [52, 92] on link "Profile" at bounding box center [54, 94] width 16 height 12
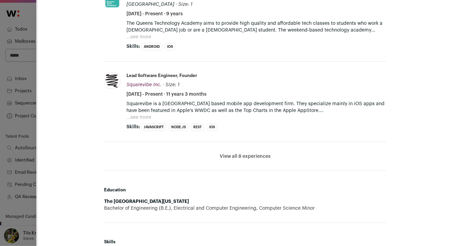
scroll to position [318, 0]
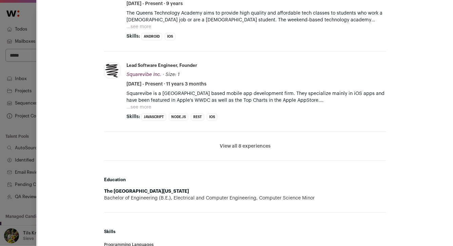
click at [242, 144] on button "View all 8 experiences" at bounding box center [245, 146] width 51 height 7
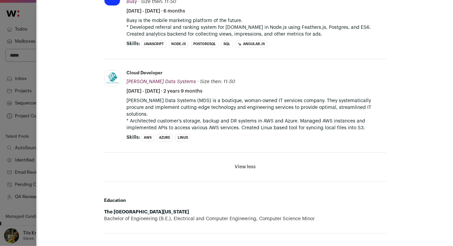
scroll to position [930, 0]
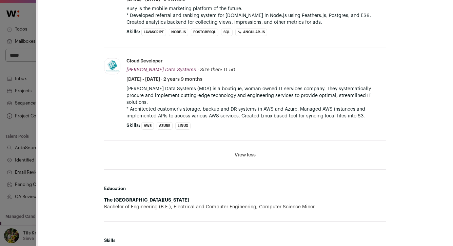
click at [22, 50] on div "**********" at bounding box center [226, 123] width 453 height 246
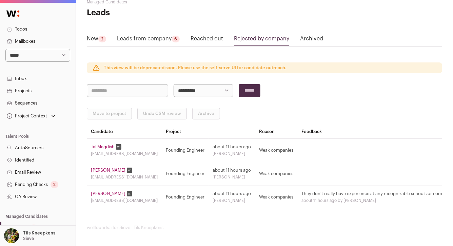
click at [155, 40] on link "Leads from company 6" at bounding box center [148, 40] width 63 height 11
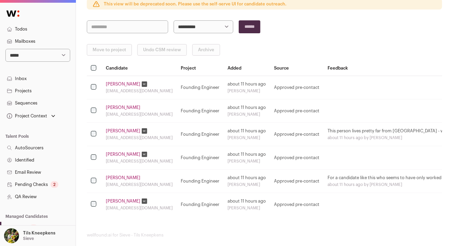
scroll to position [88, 0]
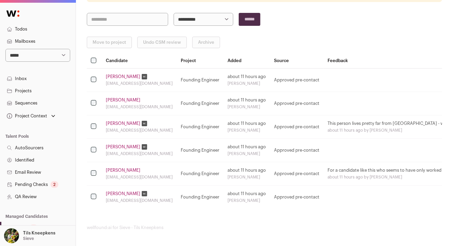
click at [128, 77] on link "Stelios Rousoglou" at bounding box center [123, 76] width 35 height 5
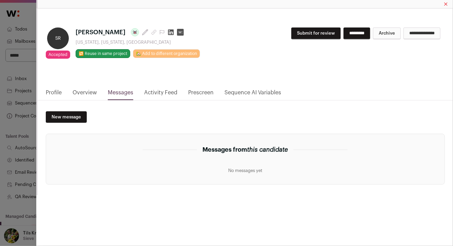
click at [54, 92] on link "Profile" at bounding box center [54, 94] width 16 height 12
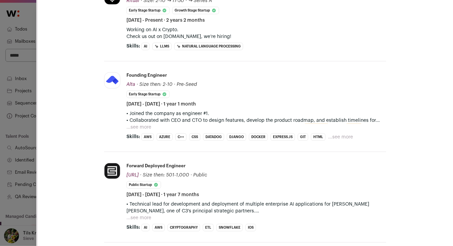
scroll to position [286, 0]
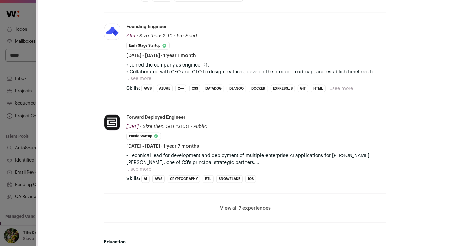
click at [32, 93] on div "**********" at bounding box center [226, 123] width 453 height 246
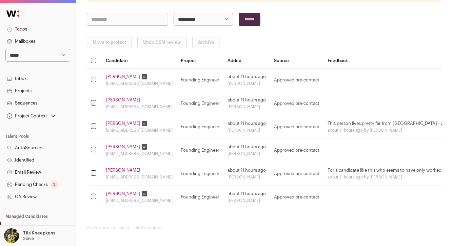
click at [122, 100] on link "Alexander Bake" at bounding box center [123, 99] width 35 height 5
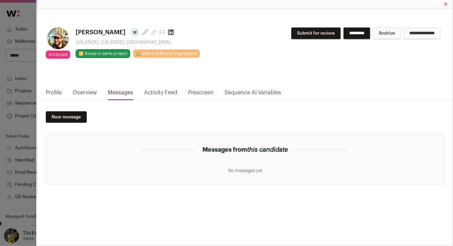
click at [55, 92] on link "Profile" at bounding box center [54, 94] width 16 height 12
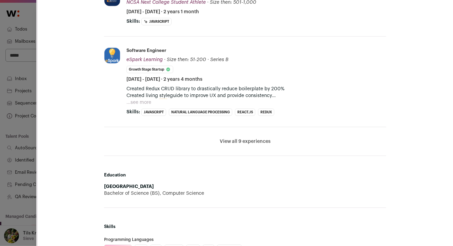
scroll to position [479, 0]
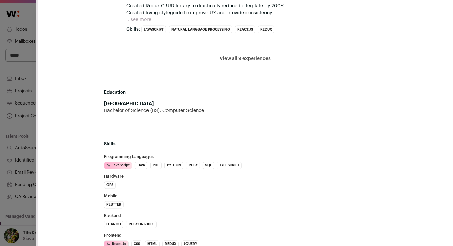
click at [27, 107] on div "**********" at bounding box center [226, 123] width 453 height 246
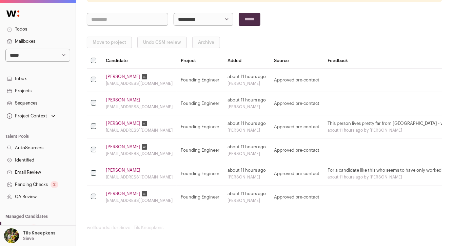
click at [124, 121] on link "Jack Giunta" at bounding box center [123, 123] width 35 height 5
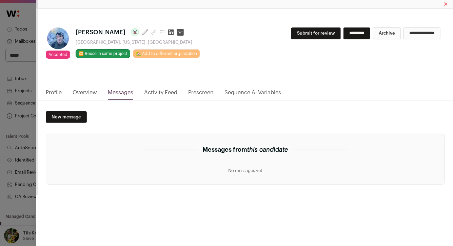
click at [57, 91] on link "Profile" at bounding box center [54, 94] width 16 height 12
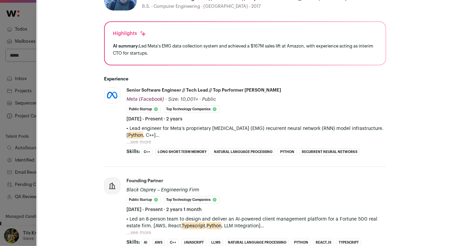
scroll to position [189, 0]
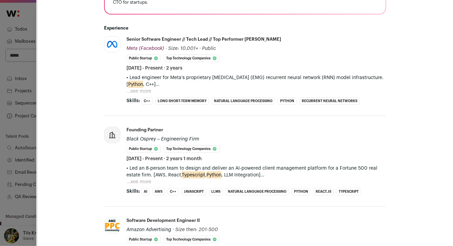
click at [146, 92] on button "...see more" at bounding box center [138, 91] width 25 height 7
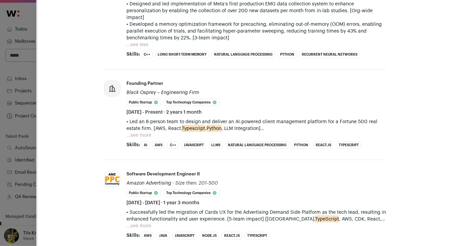
scroll to position [347, 0]
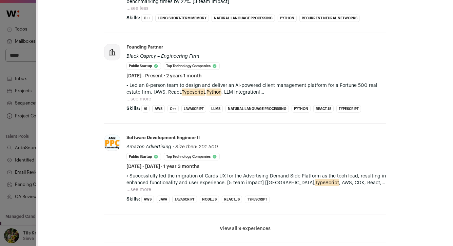
click at [146, 96] on button "...see more" at bounding box center [138, 99] width 25 height 7
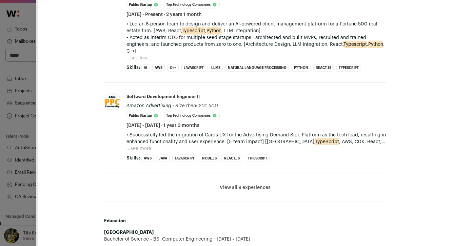
scroll to position [410, 0]
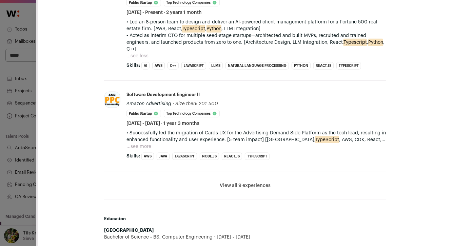
click at [234, 182] on li "View all 9 experiences View less" at bounding box center [245, 185] width 282 height 29
click at [236, 182] on button "View all 9 experiences" at bounding box center [245, 185] width 51 height 7
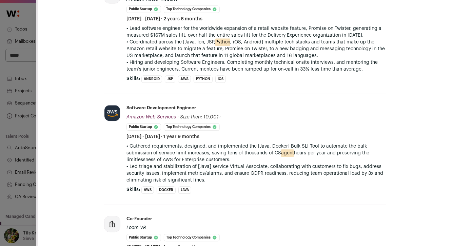
scroll to position [752, 0]
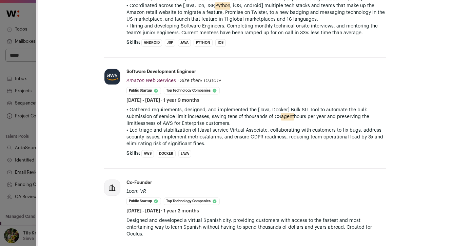
click at [24, 134] on div "**********" at bounding box center [226, 123] width 453 height 246
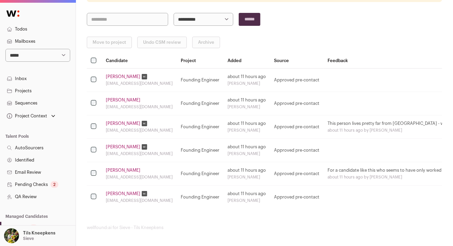
click at [114, 169] on link "Tian G." at bounding box center [123, 169] width 35 height 5
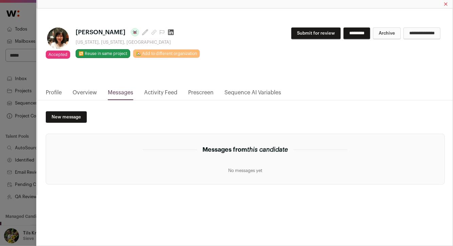
click at [52, 95] on link "Profile" at bounding box center [54, 94] width 16 height 12
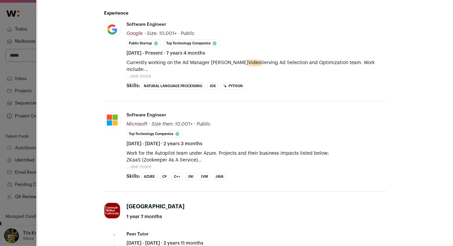
scroll to position [205, 0]
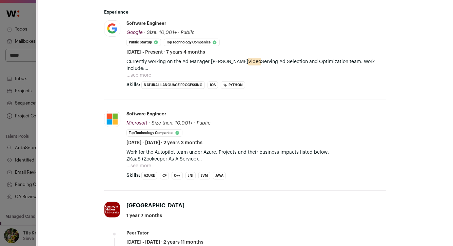
click at [143, 76] on button "...see more" at bounding box center [138, 75] width 25 height 7
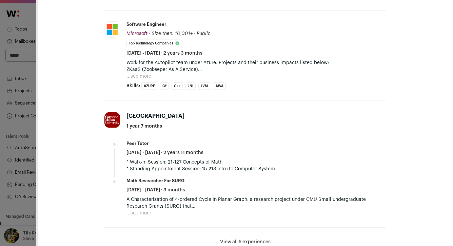
click at [145, 73] on button "...see more" at bounding box center [138, 76] width 25 height 7
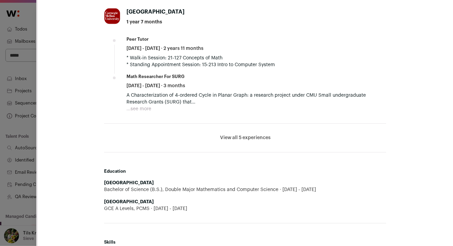
scroll to position [626, 0]
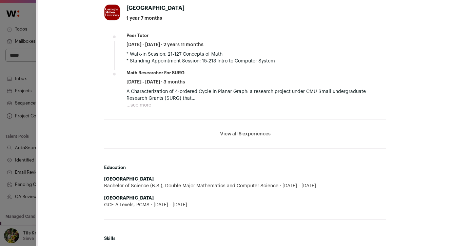
click at [229, 130] on button "View all 5 experiences" at bounding box center [245, 133] width 50 height 7
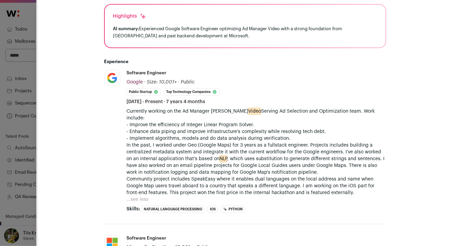
scroll to position [152, 0]
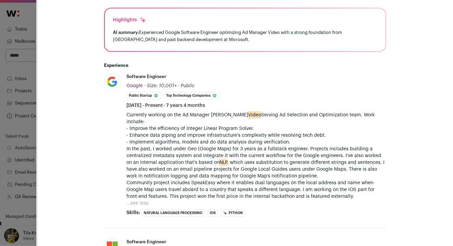
click at [29, 82] on div "**********" at bounding box center [226, 123] width 453 height 246
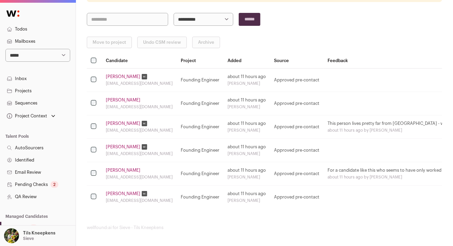
click at [117, 192] on link "Justin Yu" at bounding box center [123, 193] width 35 height 5
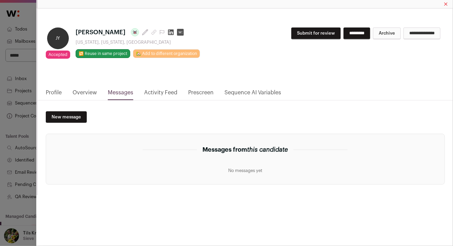
click at [52, 91] on link "Profile" at bounding box center [54, 94] width 16 height 12
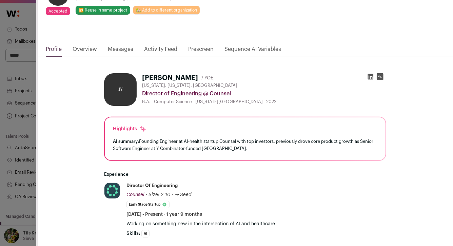
scroll to position [0, 0]
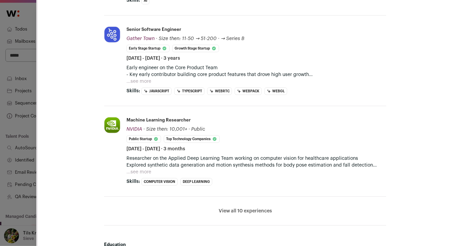
click at [246, 211] on button "View all 10 experiences" at bounding box center [245, 210] width 53 height 7
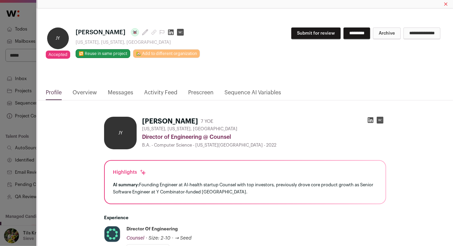
click at [34, 83] on div "**********" at bounding box center [226, 123] width 453 height 246
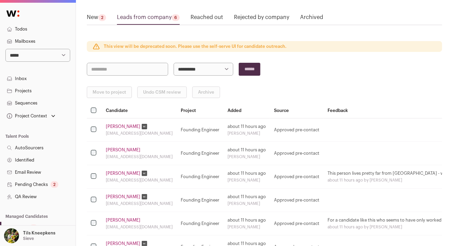
scroll to position [10, 0]
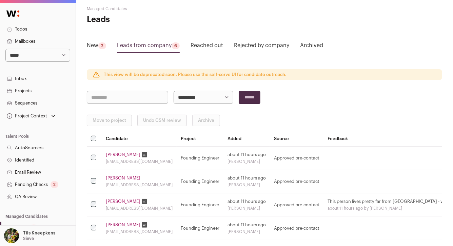
click at [101, 44] on div "2" at bounding box center [102, 45] width 8 height 7
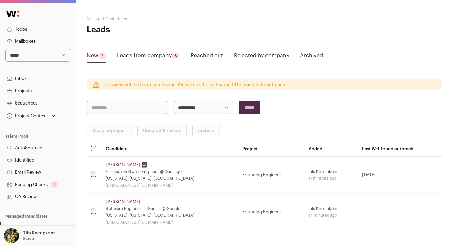
click at [57, 53] on select "**********" at bounding box center [37, 55] width 65 height 13
select select "**"
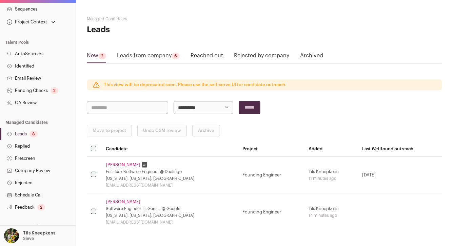
scroll to position [144, 0]
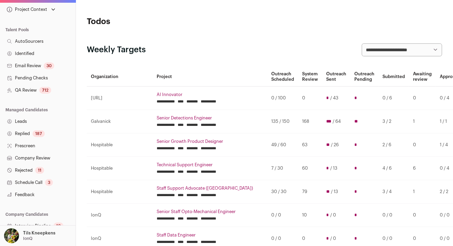
scroll to position [144, 0]
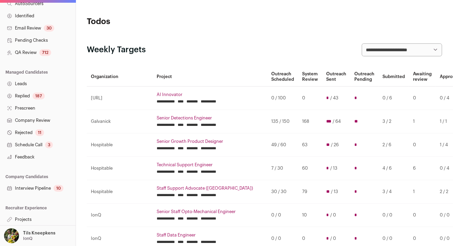
click at [33, 221] on link "Projects" at bounding box center [38, 219] width 76 height 12
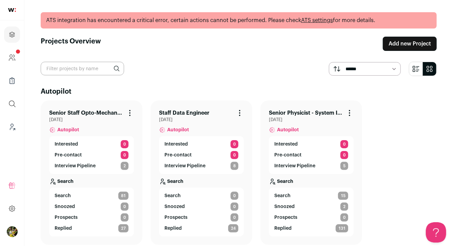
click at [195, 24] on div "ATS integration has encountered a critical error, certain actions cannot be per…" at bounding box center [239, 20] width 396 height 16
click at [197, 21] on div "ATS integration has encountered a critical error, certain actions cannot be per…" at bounding box center [239, 20] width 396 height 16
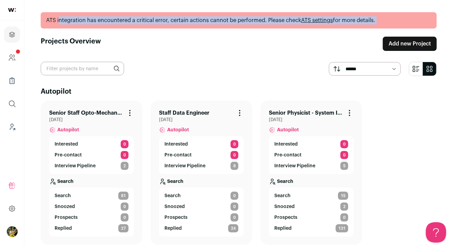
click at [197, 21] on div "ATS integration has encountered a critical error, certain actions cannot be per…" at bounding box center [239, 20] width 396 height 16
copy main "ATS integration has encountered a critical error, certain actions cannot be per…"
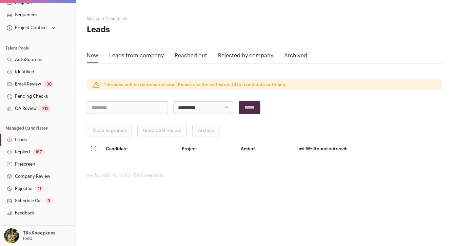
scroll to position [144, 0]
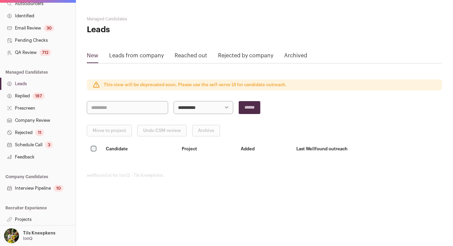
click at [46, 223] on link "Projects" at bounding box center [38, 219] width 76 height 12
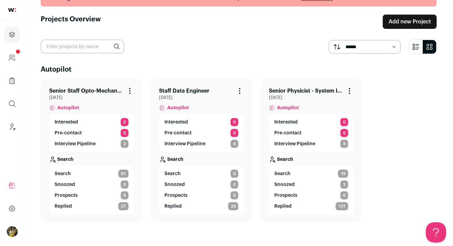
scroll to position [27, 0]
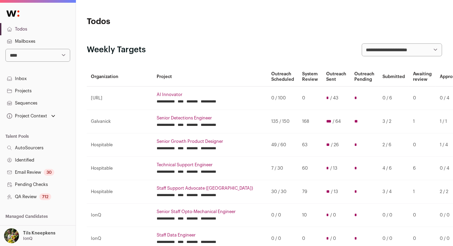
click at [43, 58] on select "**********" at bounding box center [37, 55] width 65 height 13
select select "*****"
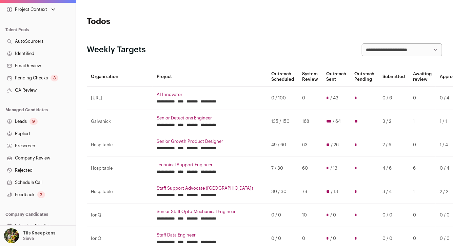
scroll to position [113, 0]
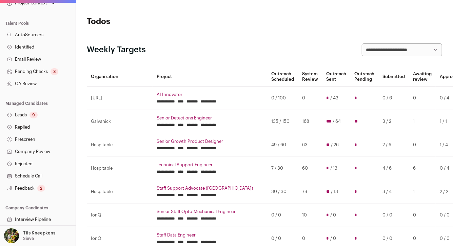
click at [41, 115] on link "Leads 9" at bounding box center [38, 115] width 76 height 12
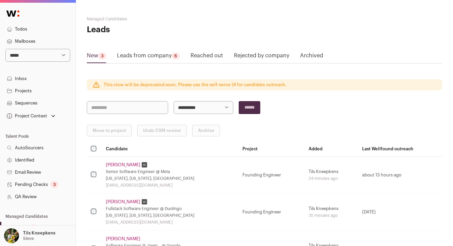
scroll to position [1, 0]
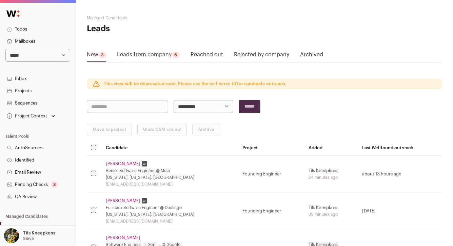
drag, startPoint x: 87, startPoint y: 15, endPoint x: 378, endPoint y: 57, distance: 293.8
click at [378, 57] on main "**********" at bounding box center [264, 151] width 355 height 305
click at [378, 57] on div "New 3 Leads from company 6 Reached out Rejected by company Archived" at bounding box center [264, 56] width 355 height 12
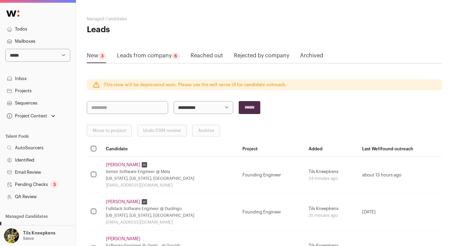
drag, startPoint x: 378, startPoint y: 57, endPoint x: 291, endPoint y: -4, distance: 105.9
click at [291, 0] on html "**********" at bounding box center [226, 152] width 453 height 305
click at [286, 12] on main "**********" at bounding box center [264, 152] width 355 height 305
drag, startPoint x: 87, startPoint y: 18, endPoint x: 117, endPoint y: 45, distance: 40.3
click at [117, 45] on main "**********" at bounding box center [264, 152] width 355 height 305
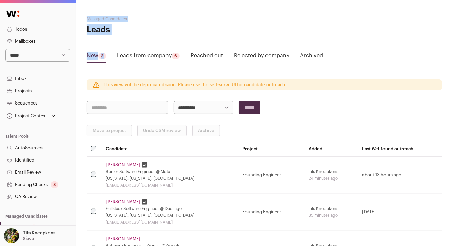
click at [117, 45] on main "**********" at bounding box center [264, 152] width 355 height 305
drag, startPoint x: 111, startPoint y: 37, endPoint x: 84, endPoint y: 18, distance: 32.4
click at [84, 18] on div "**********" at bounding box center [264, 152] width 377 height 305
drag, startPoint x: 84, startPoint y: 18, endPoint x: 139, endPoint y: 48, distance: 62.3
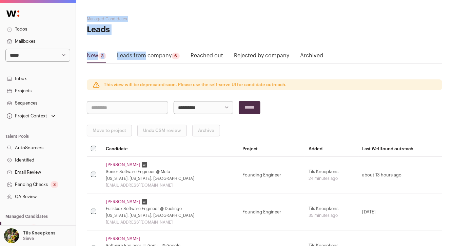
click at [139, 47] on div "**********" at bounding box center [264, 152] width 377 height 305
click at [152, 28] on h1 "Leads" at bounding box center [146, 29] width 118 height 11
click at [65, 55] on select "**********" at bounding box center [37, 55] width 65 height 13
